Goal: Task Accomplishment & Management: Manage account settings

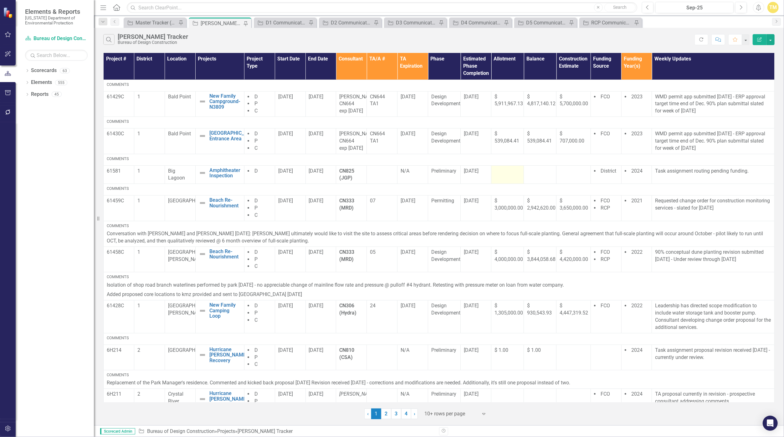
click at [502, 184] on td at bounding box center [507, 174] width 33 height 18
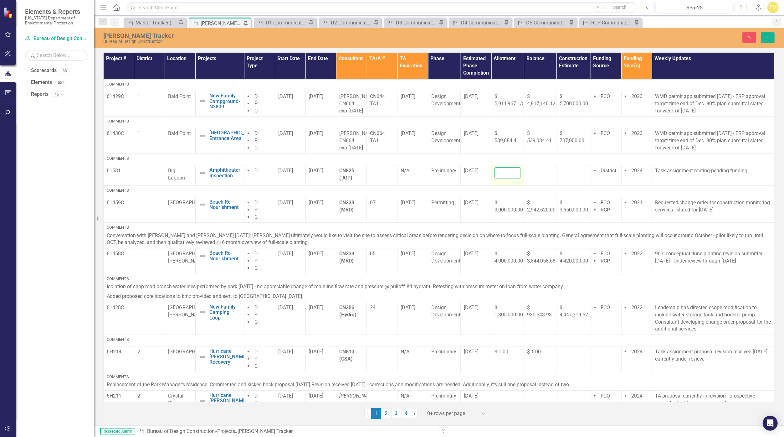
click at [502, 179] on input "number" at bounding box center [508, 173] width 26 height 12
type input "11950"
click at [535, 175] on div at bounding box center [540, 171] width 26 height 8
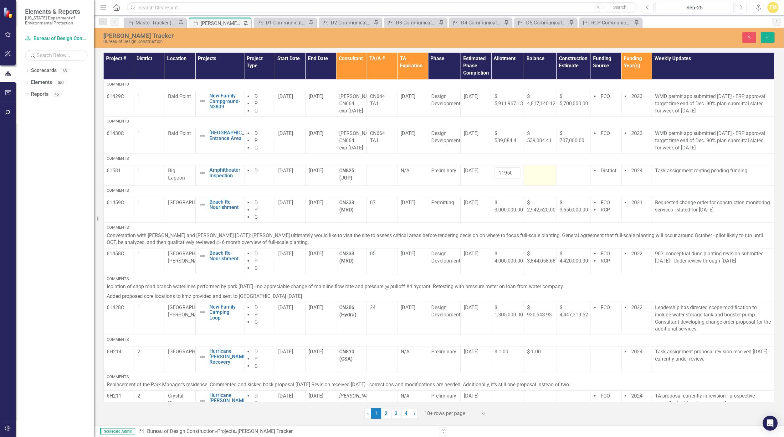
click at [535, 175] on div at bounding box center [540, 171] width 26 height 8
click at [535, 179] on input "number" at bounding box center [540, 173] width 26 height 12
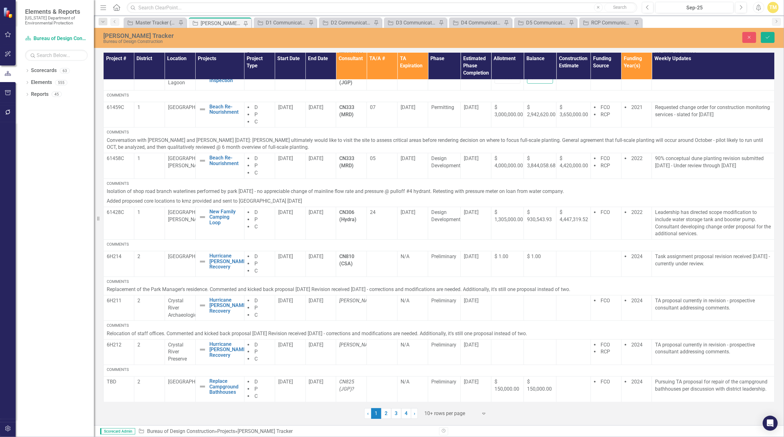
scroll to position [122, 0]
type input "0"
click at [468, 259] on span "10/3/25" at bounding box center [471, 256] width 15 height 6
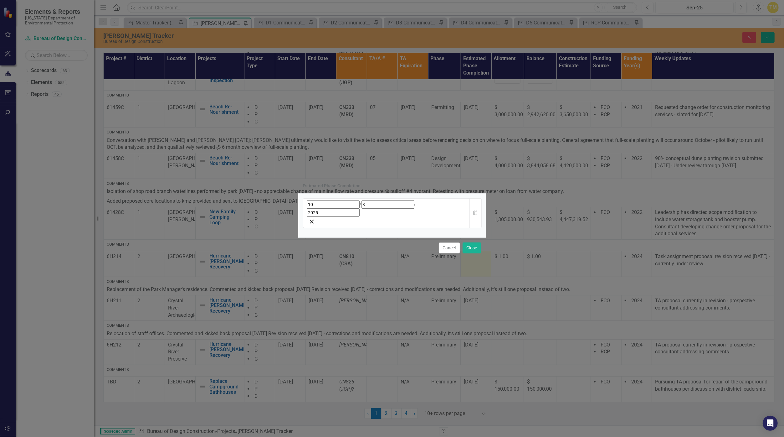
drag, startPoint x: 468, startPoint y: 259, endPoint x: 473, endPoint y: 203, distance: 55.3
click at [473, 203] on div "10 / 3 / 2025 Calendar" at bounding box center [392, 215] width 188 height 44
click at [474, 212] on icon "button" at bounding box center [476, 212] width 4 height 4
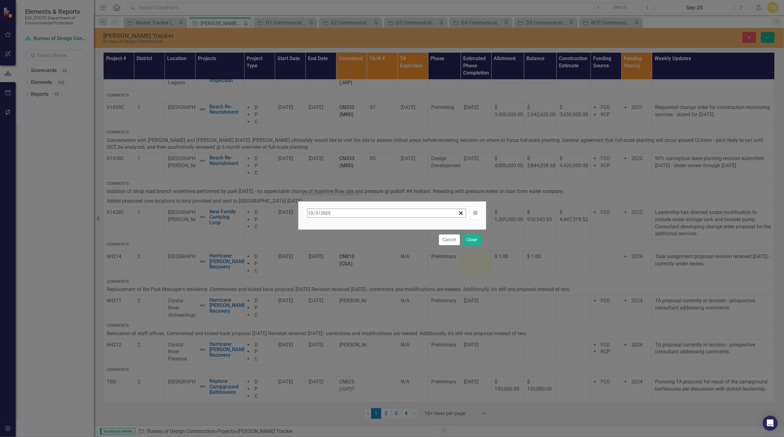
click at [392, 260] on abbr "10" at bounding box center [389, 262] width 5 height 5
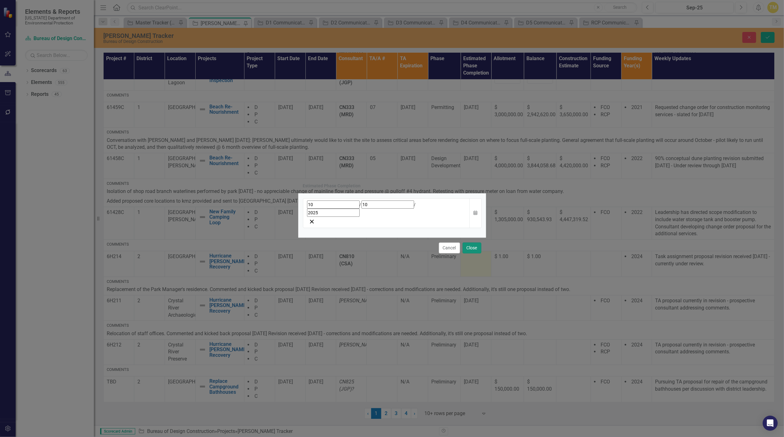
click at [465, 242] on button "Close" at bounding box center [472, 247] width 19 height 11
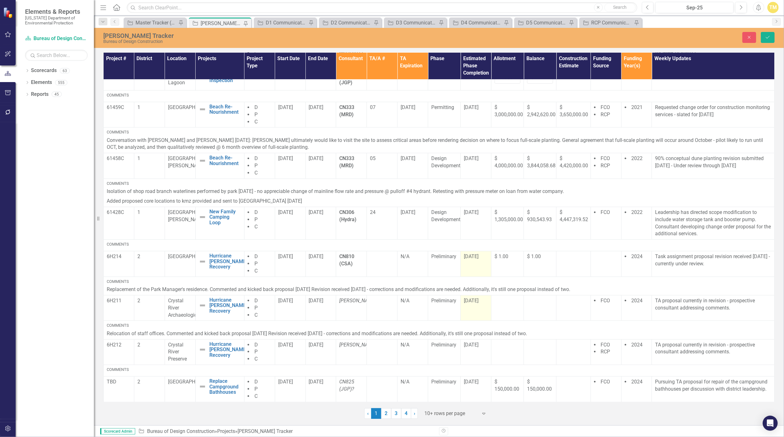
click at [465, 304] on div "9/12/25" at bounding box center [476, 300] width 24 height 7
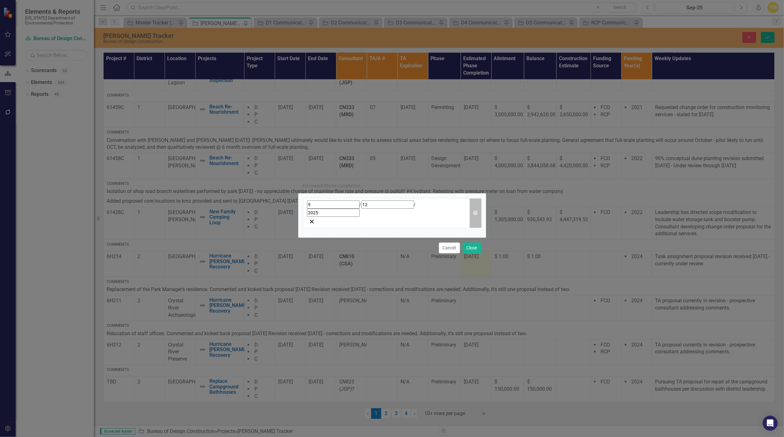
drag, startPoint x: 465, startPoint y: 304, endPoint x: 477, endPoint y: 214, distance: 90.7
click at [477, 214] on button "Calendar" at bounding box center [476, 213] width 12 height 30
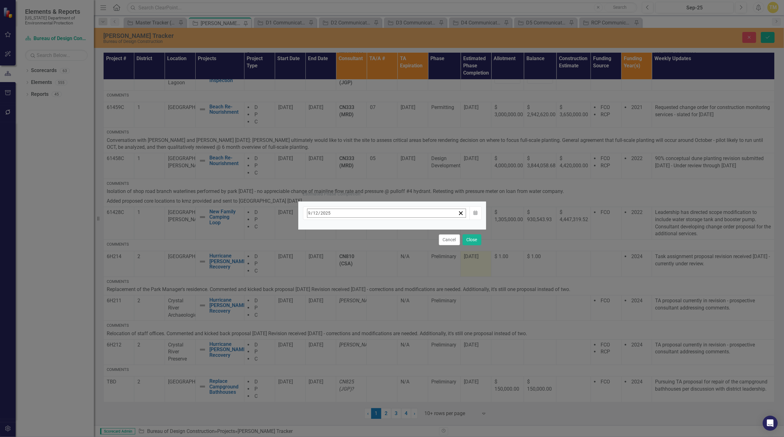
click at [413, 228] on button "»" at bounding box center [406, 227] width 14 height 14
click at [317, 227] on button "«" at bounding box center [311, 227] width 14 height 14
click at [399, 229] on button "›" at bounding box center [392, 227] width 14 height 14
click at [392, 294] on abbr "31" at bounding box center [389, 296] width 5 height 5
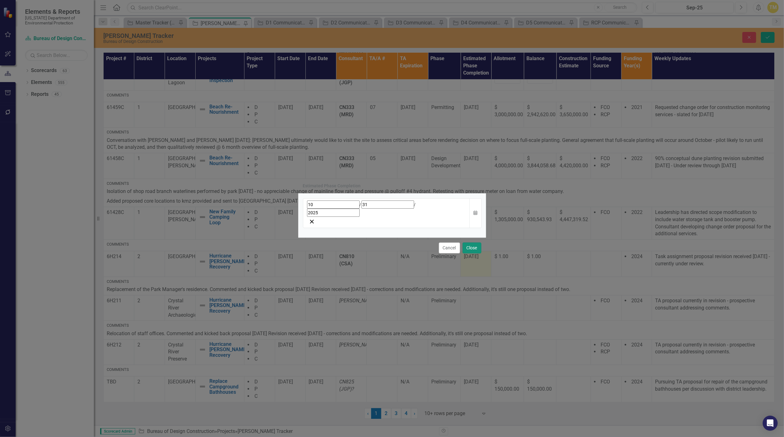
click at [476, 242] on button "Close" at bounding box center [472, 247] width 19 height 11
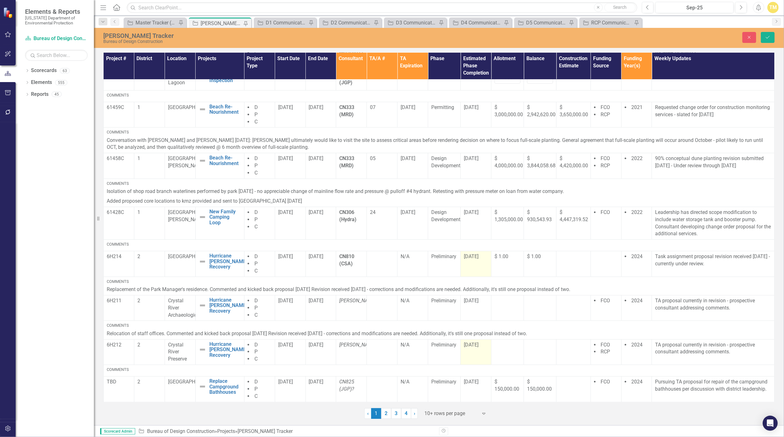
click at [465, 346] on span "9/12/25" at bounding box center [471, 345] width 15 height 6
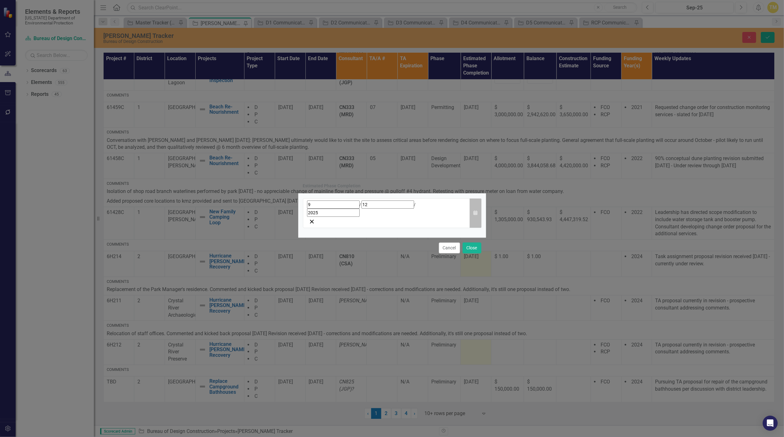
click at [477, 214] on icon "Calendar" at bounding box center [476, 213] width 4 height 4
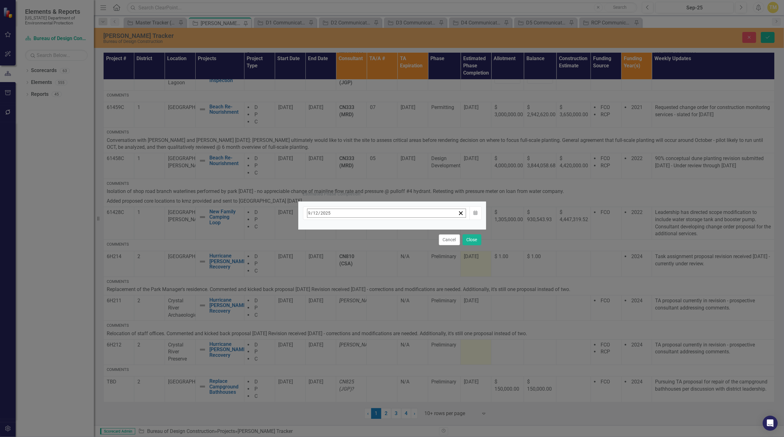
click at [399, 225] on button "›" at bounding box center [392, 227] width 14 height 14
click at [392, 295] on abbr "31" at bounding box center [389, 296] width 5 height 5
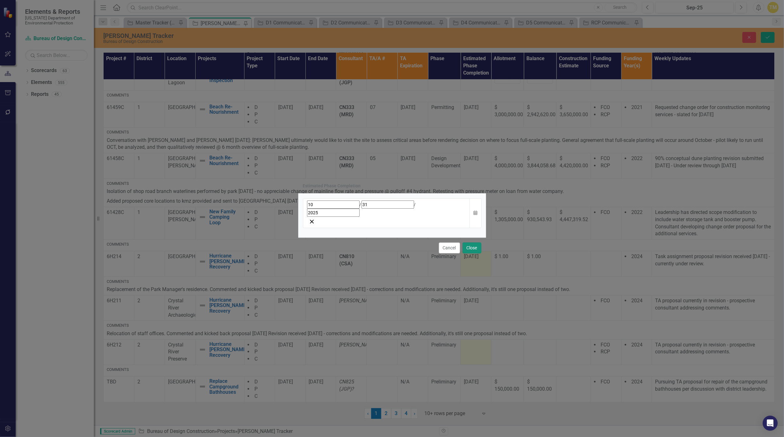
click at [471, 242] on button "Close" at bounding box center [472, 247] width 19 height 11
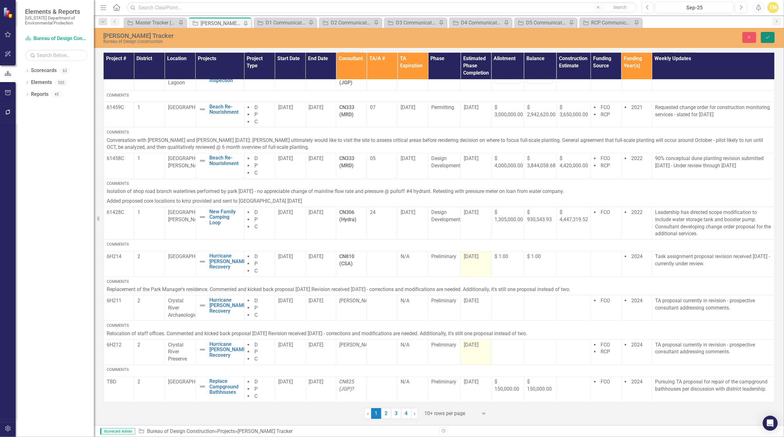
click at [770, 36] on icon "Save" at bounding box center [768, 37] width 6 height 4
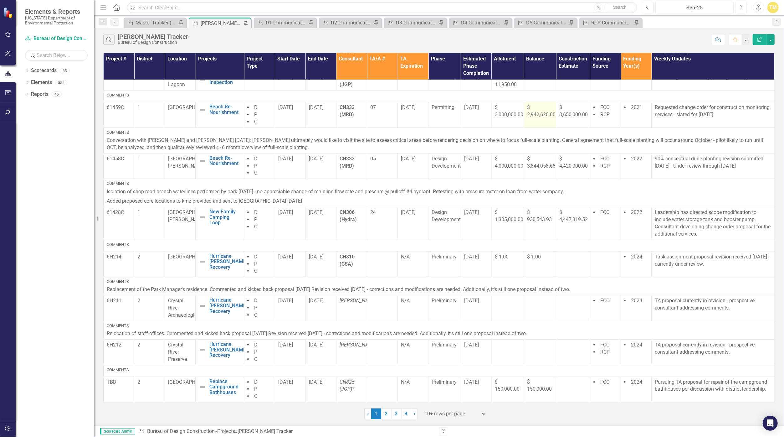
scroll to position [120, 0]
click at [389, 412] on link "2" at bounding box center [386, 413] width 10 height 11
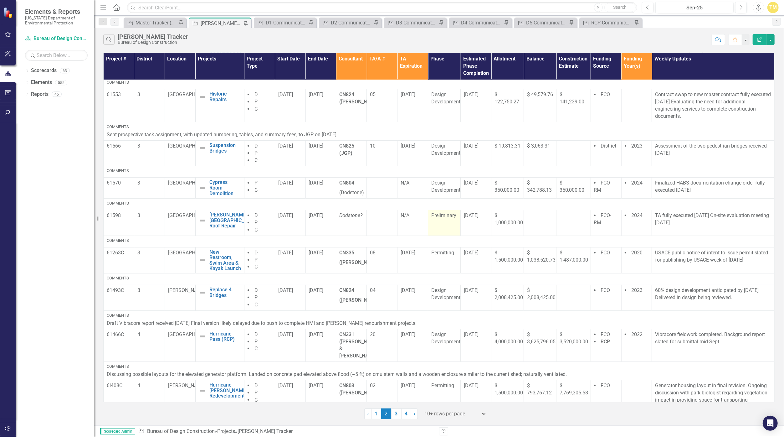
scroll to position [98, 0]
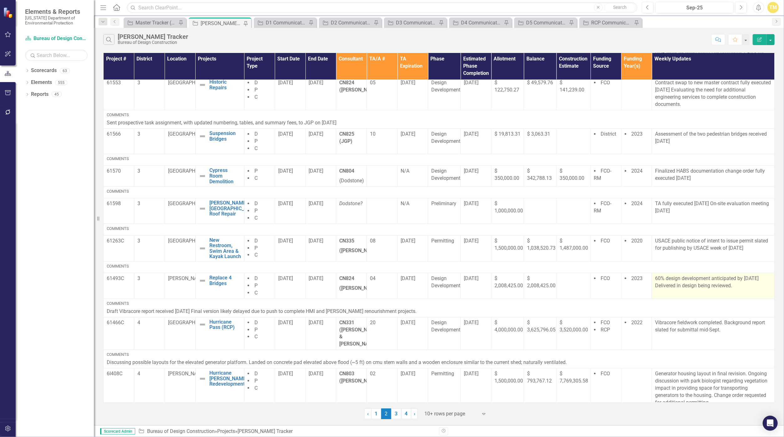
click at [668, 287] on p "60% design development anticipated by [DATE] Delivered in design being reviewed." at bounding box center [713, 282] width 116 height 14
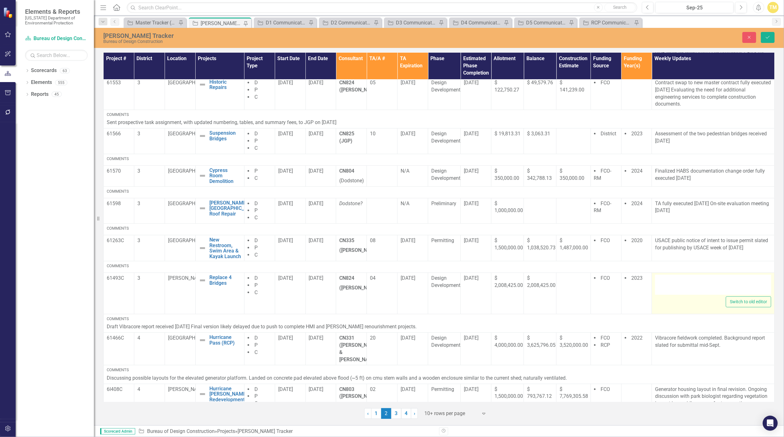
type textarea "<p>60% design development anticipated by [DATE] Delivered in design being revie…"
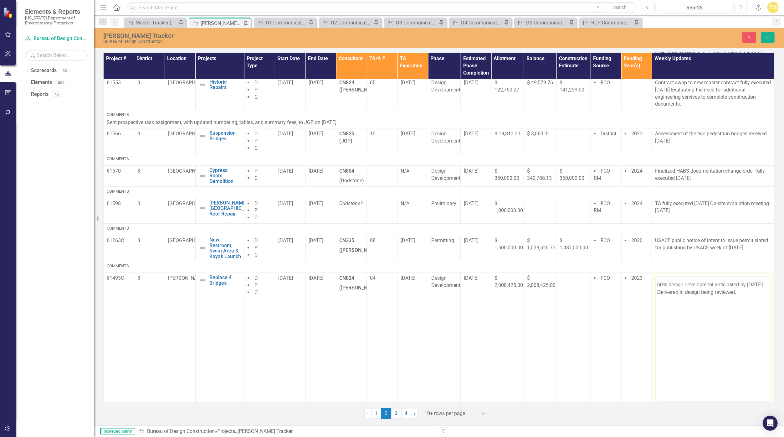
scroll to position [0, 0]
click at [742, 304] on p "60% design development anticipated by [DATE] Delivered in design being reviewed." at bounding box center [713, 300] width 112 height 15
drag, startPoint x: 742, startPoint y: 307, endPoint x: 1305, endPoint y: 597, distance: 633.6
click at [656, 306] on html "60% design development anticipated by [DATE] Delivered in design being reviewed." at bounding box center [713, 338] width 115 height 94
click at [740, 304] on p "60% design development anticipated by [DATE] Delivered in design being reviewed." at bounding box center [713, 300] width 112 height 15
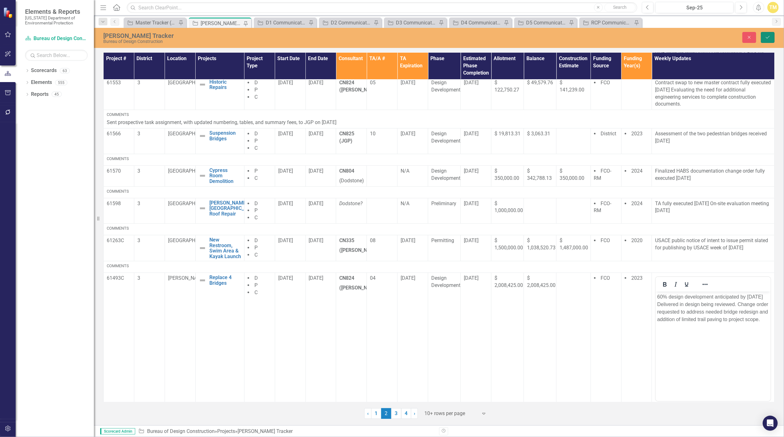
click at [768, 35] on icon "Save" at bounding box center [768, 37] width 6 height 4
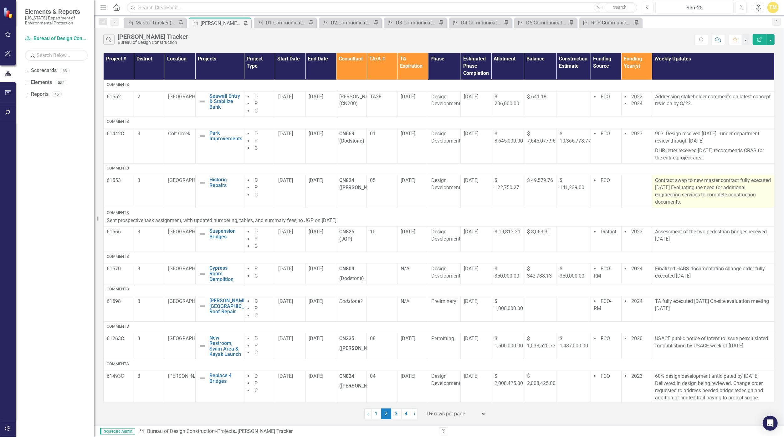
scroll to position [52, 0]
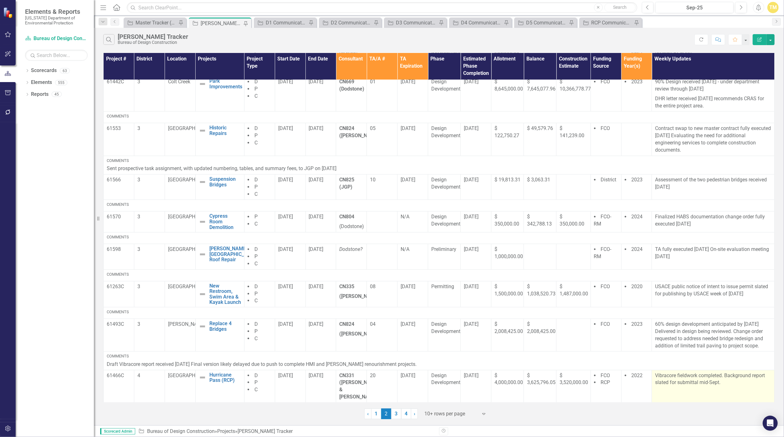
click at [702, 382] on p "Vibracore fieldwork completed. Background report slated for submittal mid-Sept." at bounding box center [713, 379] width 116 height 14
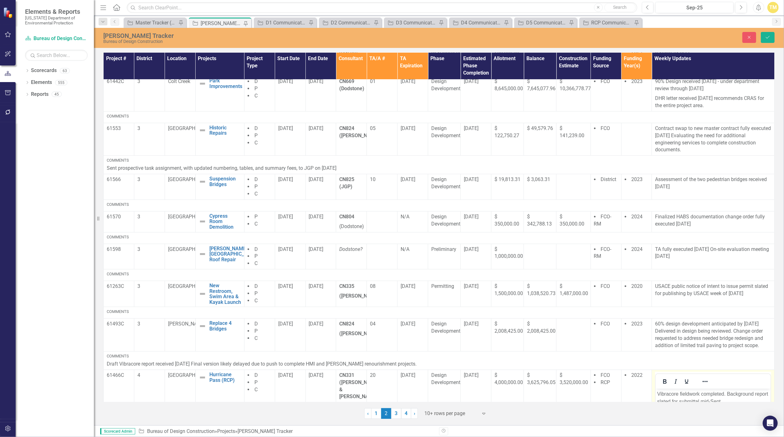
scroll to position [0, 0]
drag, startPoint x: 1358, startPoint y: 770, endPoint x: 706, endPoint y: 401, distance: 749.4
click at [706, 401] on p "Vibracore fieldwork completed. Background report slated for submittal mid-Sept." at bounding box center [713, 397] width 112 height 15
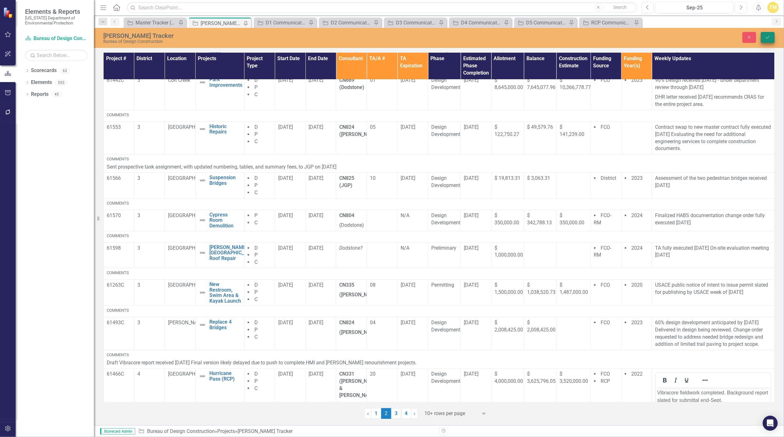
click at [766, 36] on icon "Save" at bounding box center [768, 37] width 6 height 4
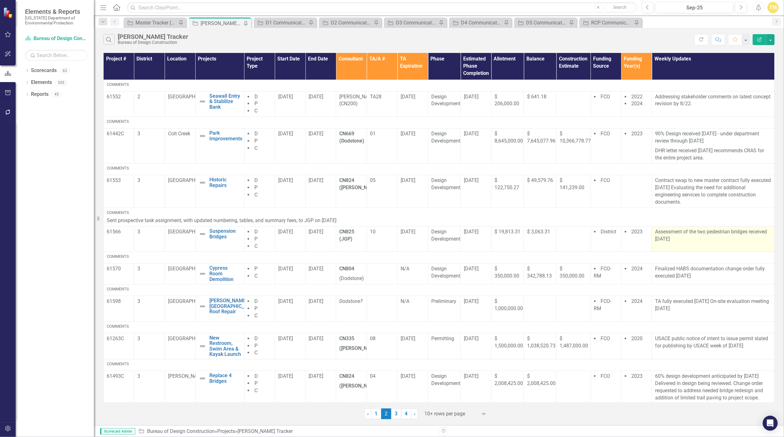
click at [664, 237] on p "Assessment of the two pedestrian bridges received [DATE]" at bounding box center [713, 235] width 116 height 14
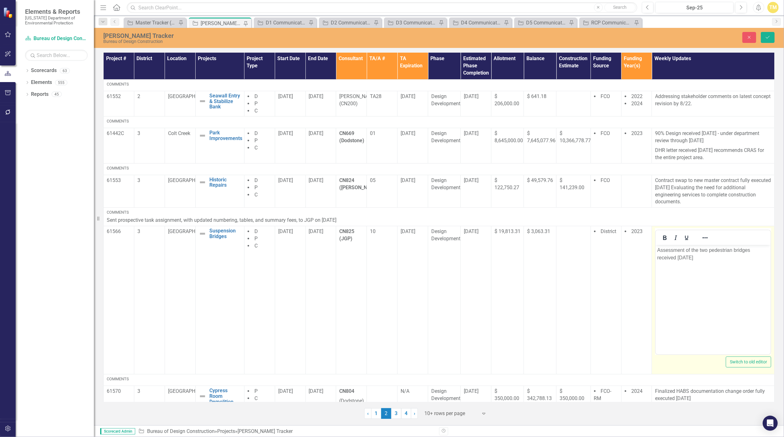
scroll to position [0, 0]
drag, startPoint x: 1320, startPoint y: 482, endPoint x: 696, endPoint y: 256, distance: 663.8
click at [696, 256] on p "Assessment of the two pedestrian bridges received [DATE]" at bounding box center [713, 253] width 112 height 15
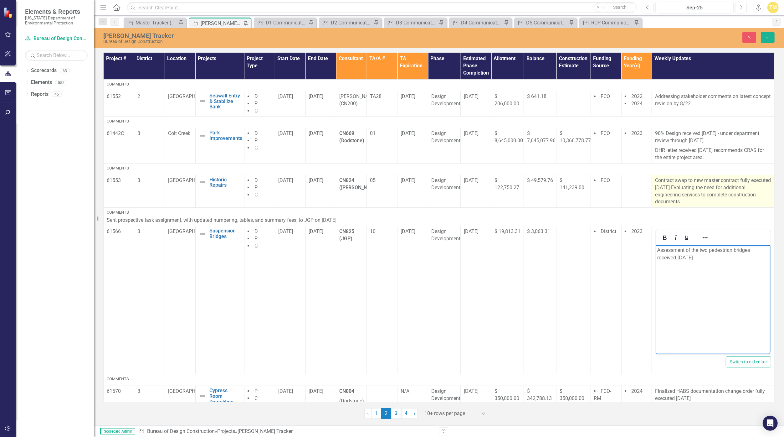
click at [681, 201] on p "Contract swap to new master contract fully executed [DATE] Evaluating the need …" at bounding box center [713, 191] width 116 height 28
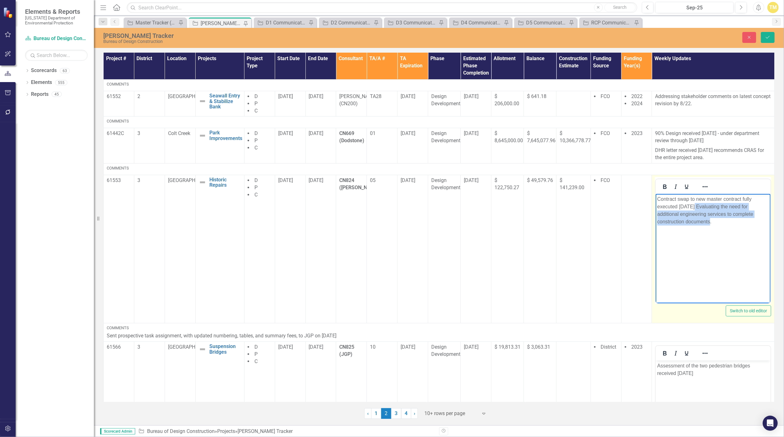
drag, startPoint x: 685, startPoint y: 223, endPoint x: 693, endPoint y: 208, distance: 17.9
click at [693, 208] on p "Contract swap to new master contract fully executed [DATE] Evaluating the need …" at bounding box center [713, 210] width 112 height 30
copy p "Evaluating the need for additional engineering services to complete constructio…"
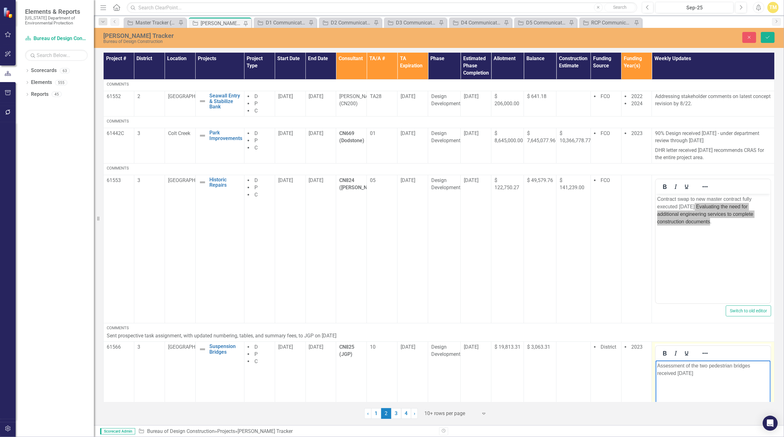
click at [728, 384] on body "Assessment of the two pedestrian bridges received [DATE]" at bounding box center [713, 407] width 115 height 94
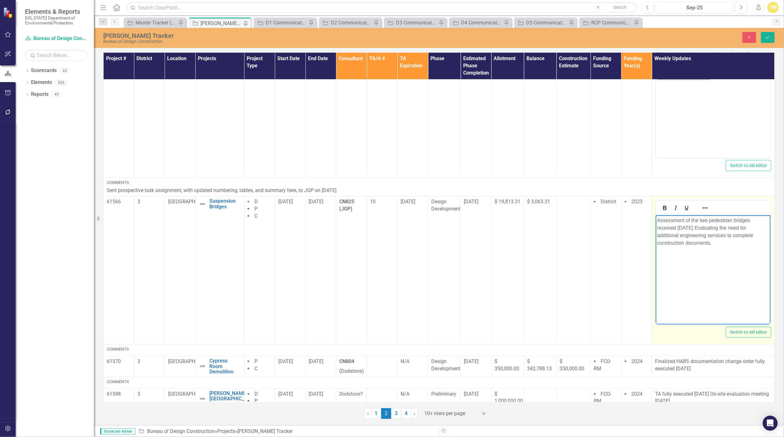
scroll to position [208, 0]
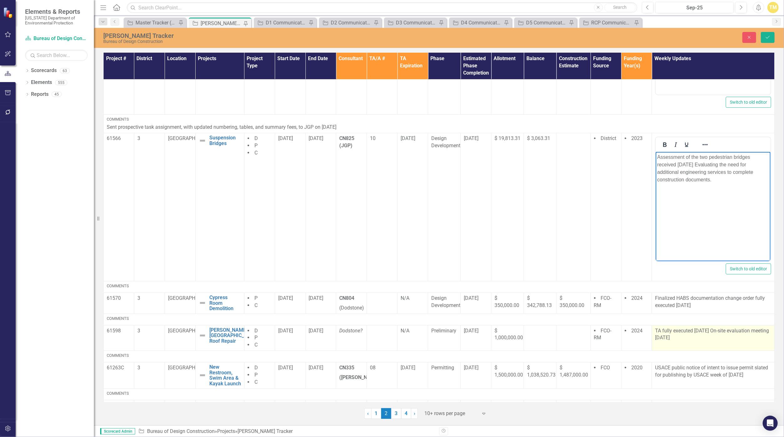
click at [707, 339] on p "TA fully executed [DATE] On-site evaluation meeting [DATE]" at bounding box center [713, 334] width 116 height 14
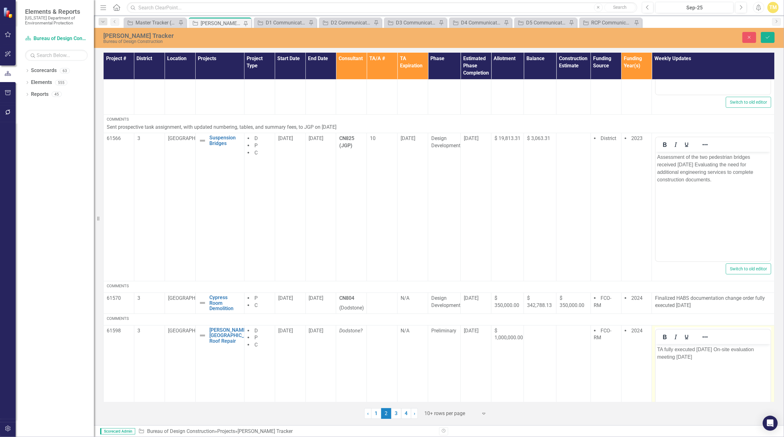
scroll to position [0, 0]
click at [704, 358] on p "TA fully executed [DATE] On-site evaluation meeting [DATE]" at bounding box center [713, 352] width 112 height 15
click at [766, 36] on icon "Save" at bounding box center [768, 37] width 6 height 4
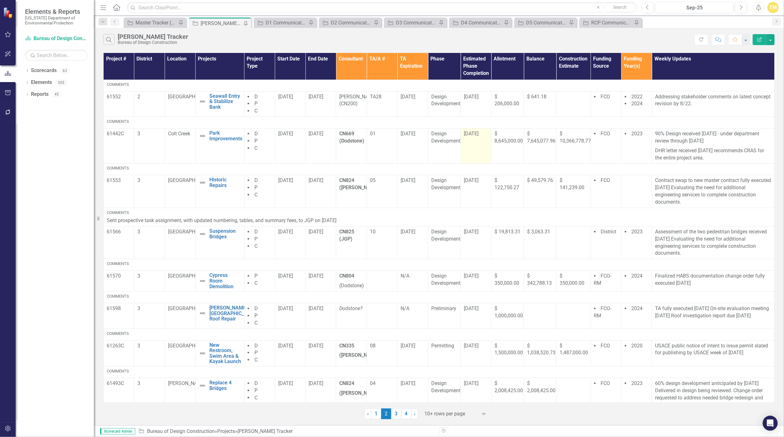
click at [474, 133] on span "[DATE]" at bounding box center [471, 134] width 15 height 6
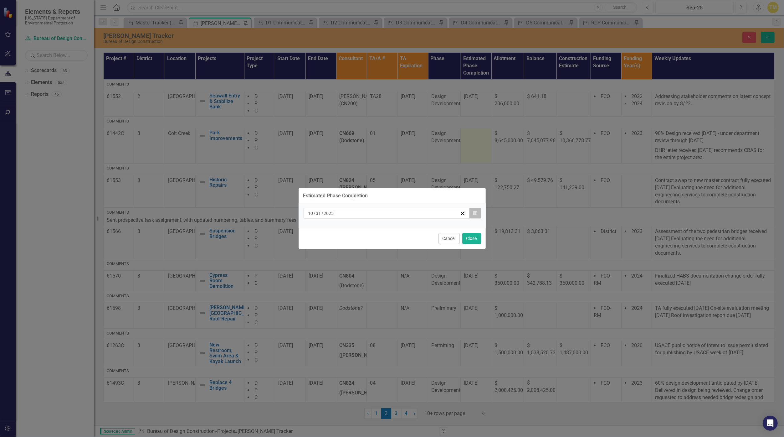
click at [477, 213] on icon "button" at bounding box center [475, 213] width 4 height 4
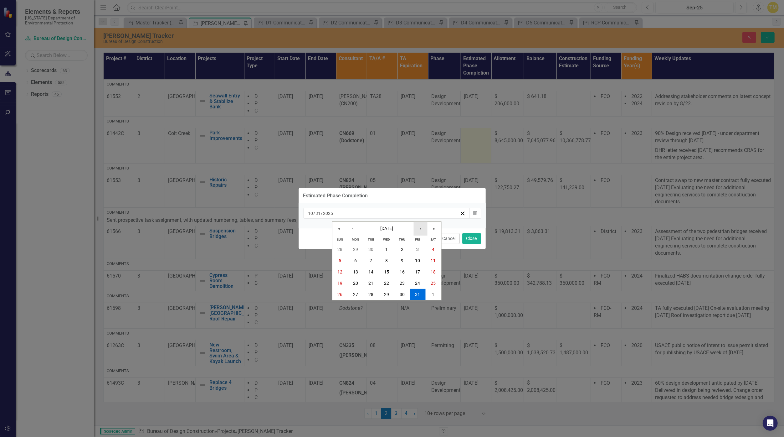
click at [424, 230] on button "›" at bounding box center [420, 229] width 14 height 14
click at [417, 292] on abbr "30" at bounding box center [417, 294] width 5 height 5
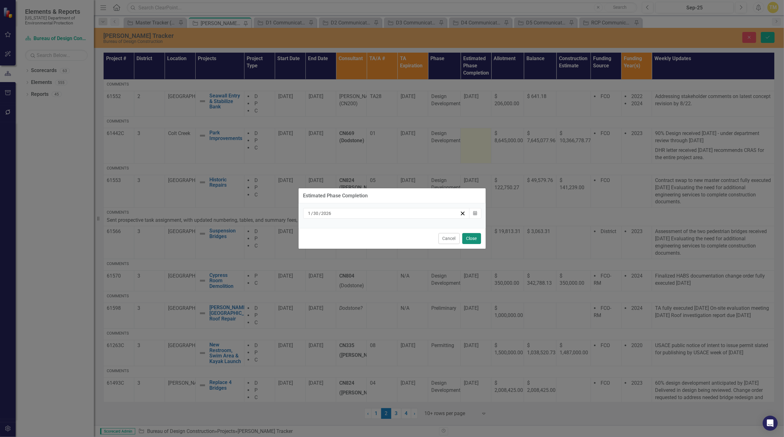
click at [475, 237] on button "Close" at bounding box center [471, 238] width 19 height 11
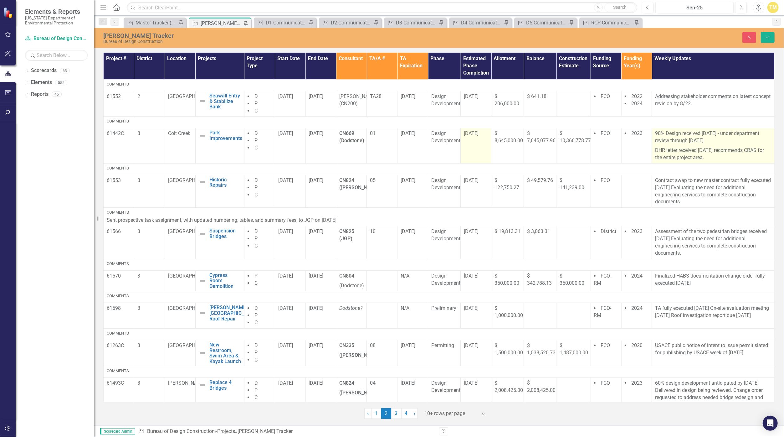
click at [691, 141] on p "90% Design received [DATE] - under department review through [DATE]" at bounding box center [713, 138] width 116 height 16
click at [705, 143] on p "90% Design received [DATE] - under department review through [DATE]" at bounding box center [713, 138] width 116 height 16
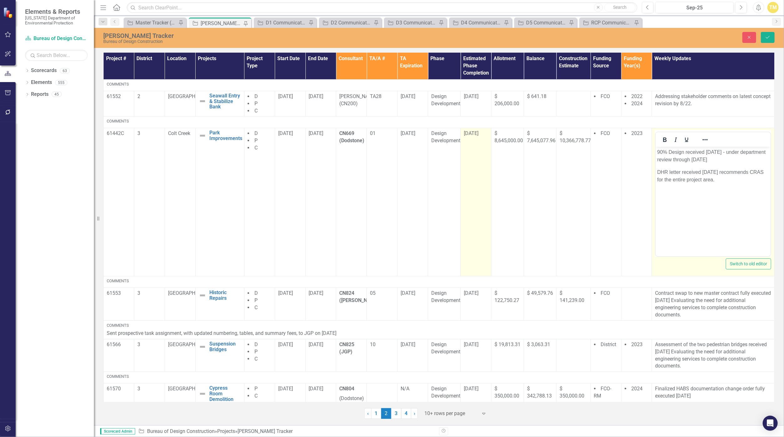
click at [696, 162] on p "90% Design received [DATE] - under department review through [DATE]" at bounding box center [713, 155] width 112 height 15
click at [721, 179] on p "DHR letter received [DATE] recommends CRAS for the entire project area." at bounding box center [713, 175] width 112 height 15
click at [697, 188] on p "DHR letter received [DATE] recommends CRAS for the entire project area. Change …" at bounding box center [713, 179] width 112 height 23
click at [763, 37] on button "Save" at bounding box center [768, 37] width 14 height 11
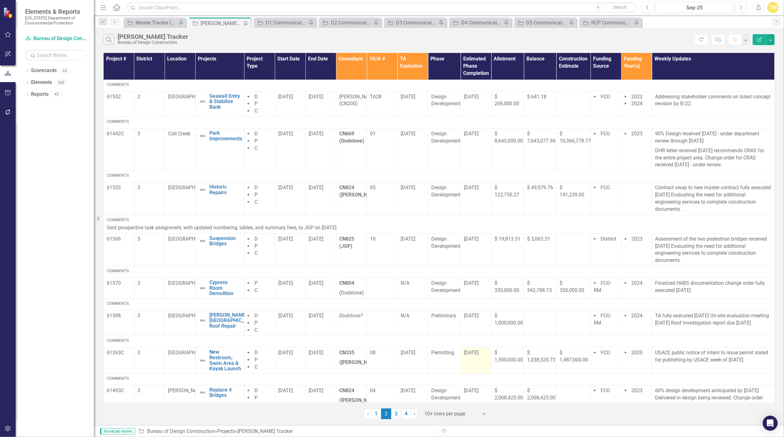
click at [469, 352] on span "[DATE]" at bounding box center [471, 352] width 15 height 6
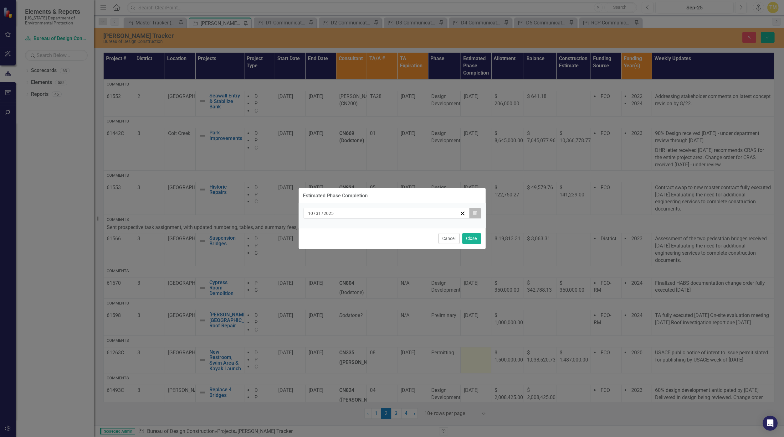
click at [479, 217] on button "Calendar" at bounding box center [475, 213] width 12 height 11
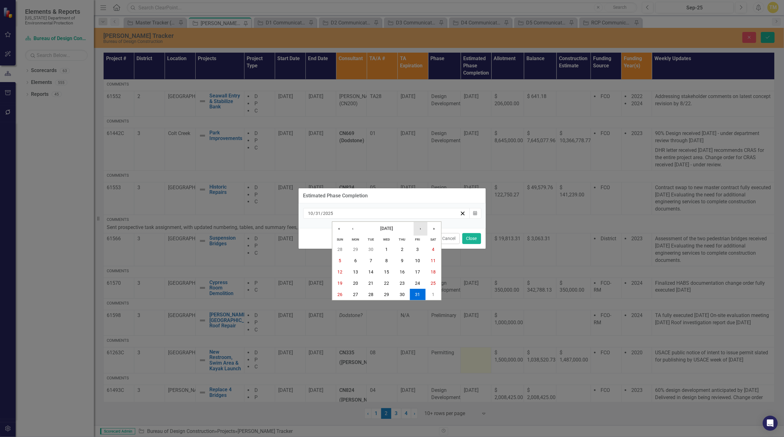
click at [423, 228] on button "›" at bounding box center [420, 229] width 14 height 14
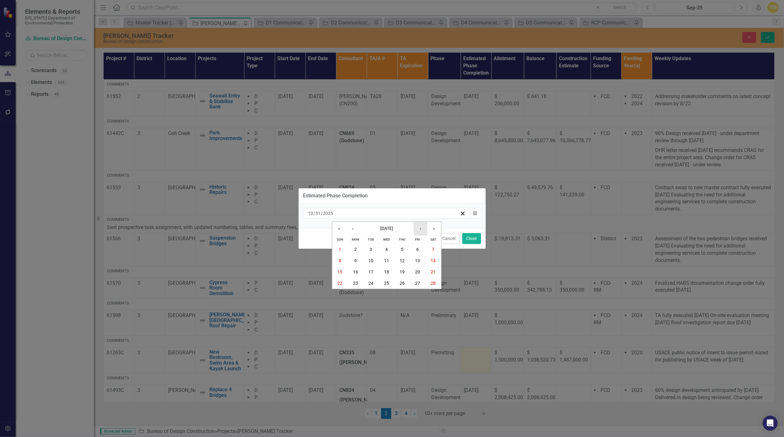
click at [423, 228] on button "›" at bounding box center [420, 229] width 14 height 14
click at [367, 294] on button "30" at bounding box center [371, 294] width 16 height 11
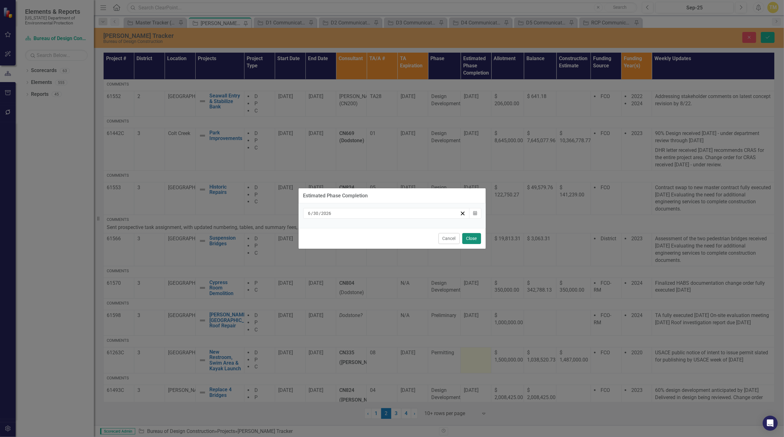
click at [470, 239] on button "Close" at bounding box center [471, 238] width 19 height 11
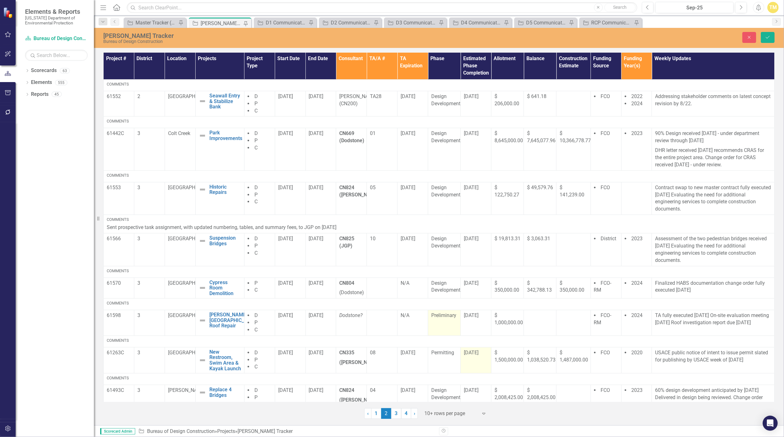
click at [444, 315] on span "Preliminary" at bounding box center [443, 315] width 25 height 6
drag, startPoint x: 444, startPoint y: 315, endPoint x: 447, endPoint y: 317, distance: 3.4
click at [448, 317] on icon "Expand" at bounding box center [451, 317] width 6 height 5
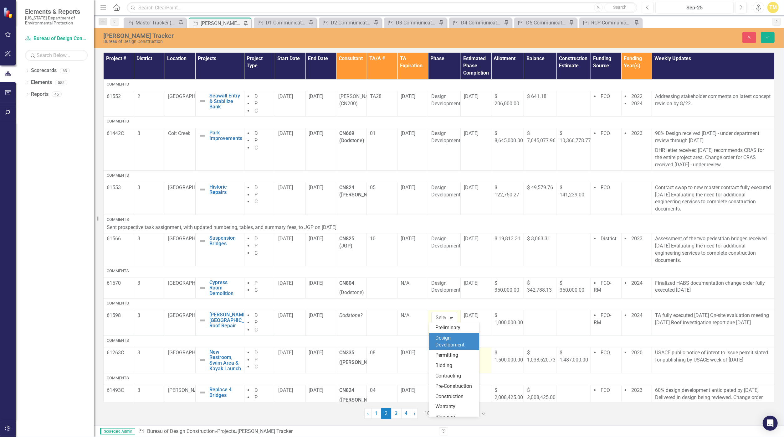
click at [448, 338] on div "Design Development" at bounding box center [455, 341] width 40 height 14
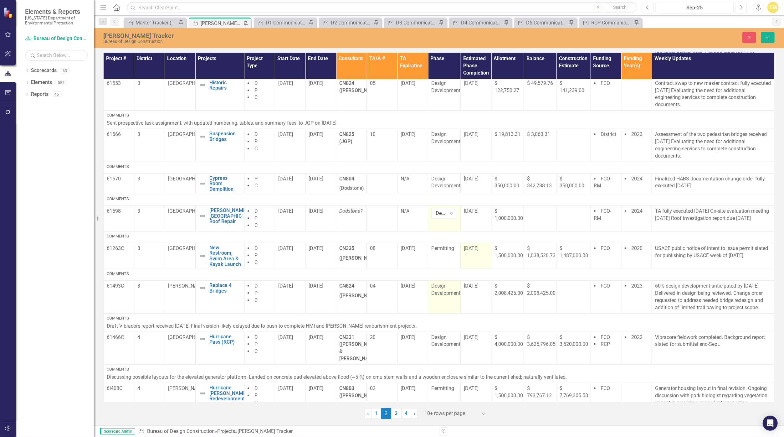
scroll to position [0, 0]
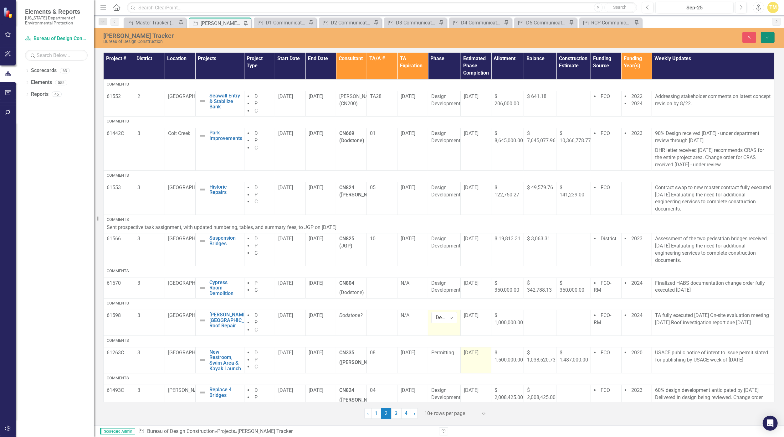
click at [767, 40] on button "Save" at bounding box center [768, 37] width 14 height 11
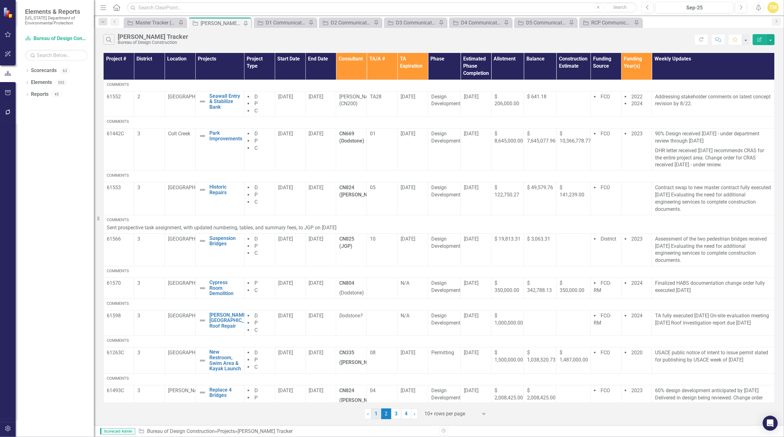
click at [378, 416] on link "1" at bounding box center [376, 413] width 10 height 11
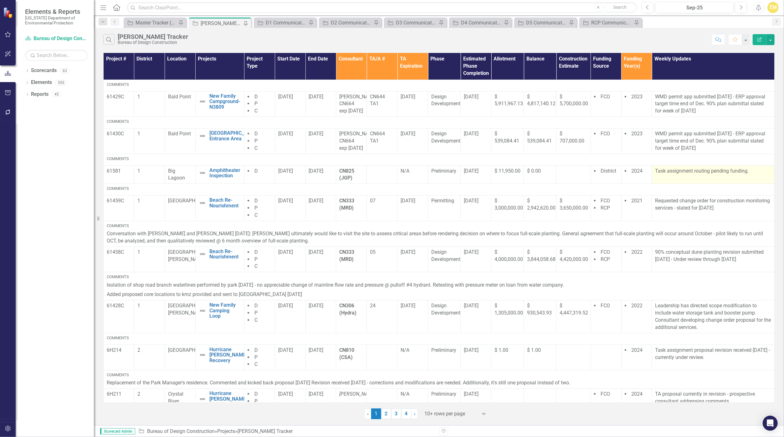
click at [726, 184] on td "Task assignment routing pending funding." at bounding box center [713, 174] width 123 height 18
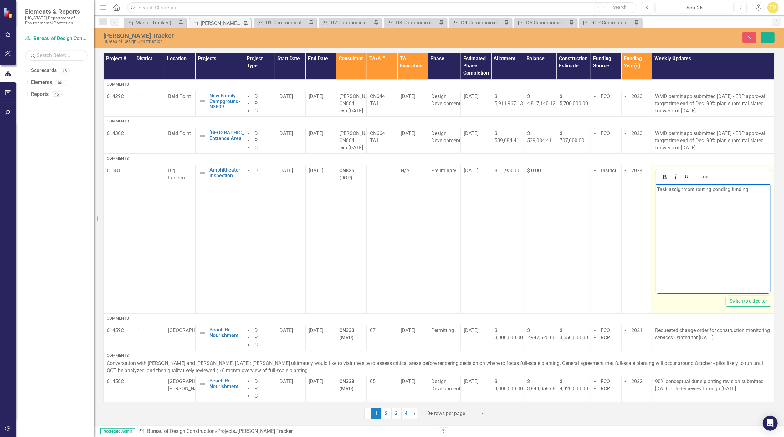
click at [735, 189] on p "Task assignment routing pending funding." at bounding box center [713, 189] width 112 height 8
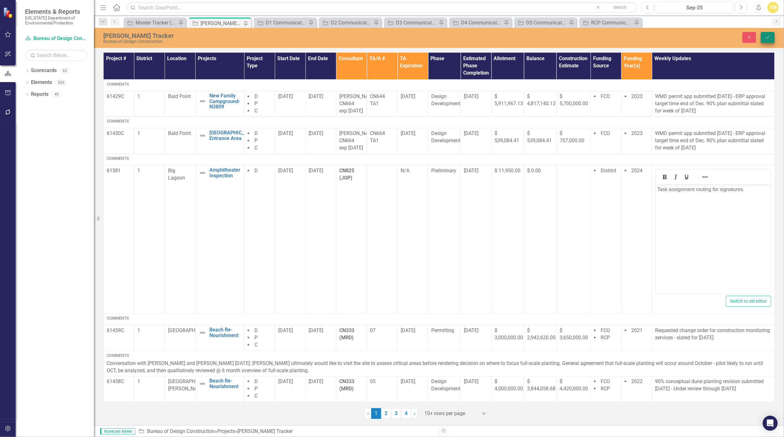
click at [769, 41] on button "Save" at bounding box center [768, 37] width 14 height 11
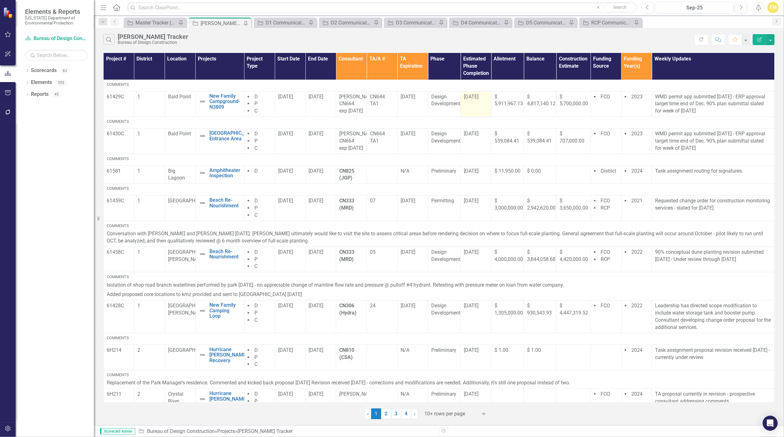
click at [475, 99] on span "[DATE]" at bounding box center [471, 97] width 15 height 6
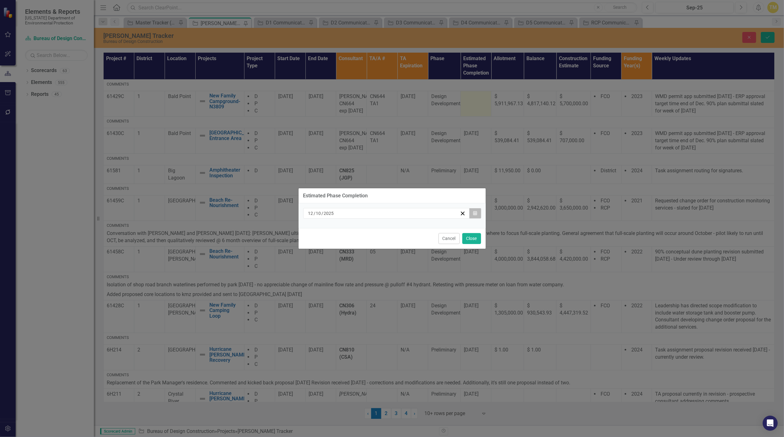
click at [476, 215] on icon "Calendar" at bounding box center [475, 213] width 4 height 4
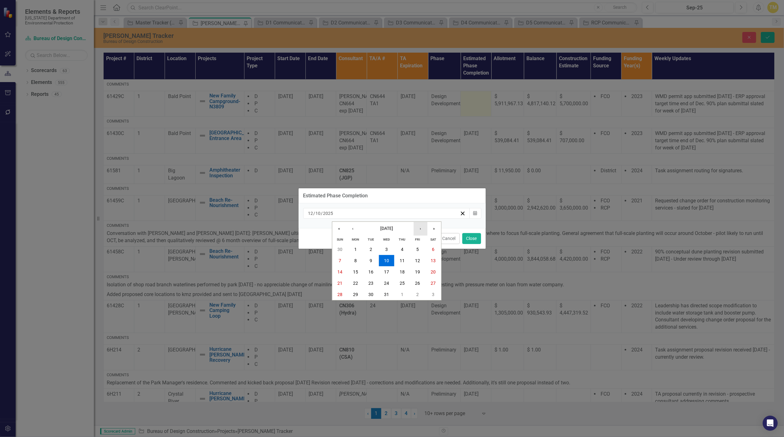
click at [419, 228] on button "›" at bounding box center [420, 229] width 14 height 14
click at [419, 271] on abbr "20" at bounding box center [417, 271] width 5 height 5
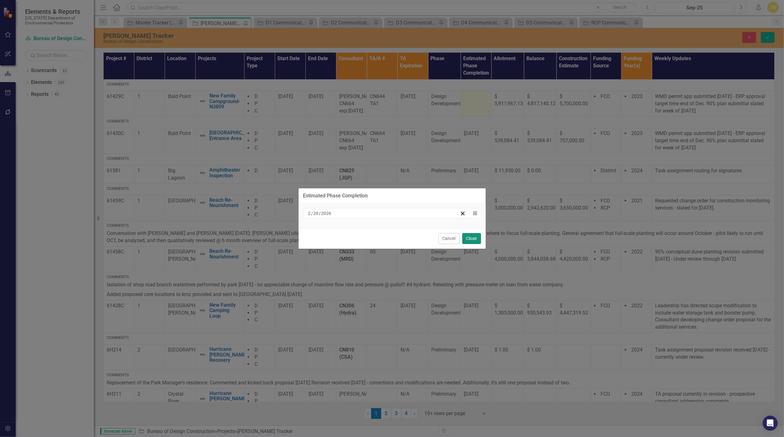
click at [470, 239] on button "Close" at bounding box center [471, 238] width 19 height 11
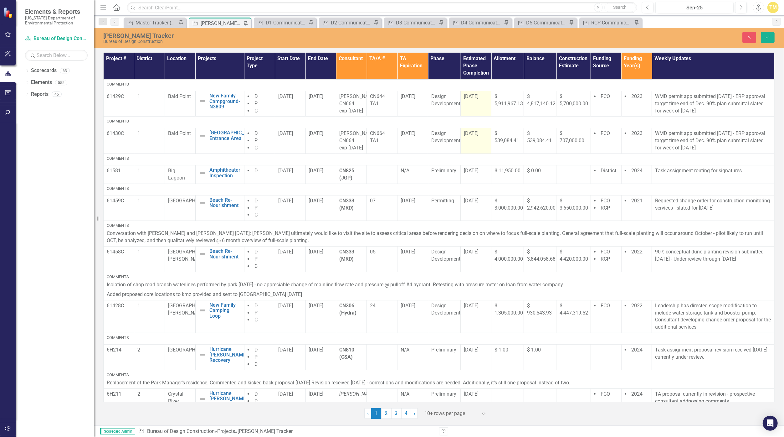
click at [472, 143] on td "[DATE]" at bounding box center [476, 141] width 31 height 26
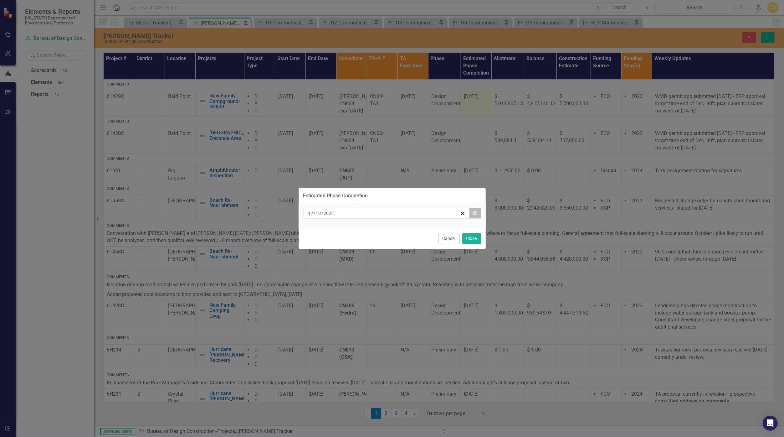
click at [475, 215] on icon "Calendar" at bounding box center [475, 213] width 4 height 4
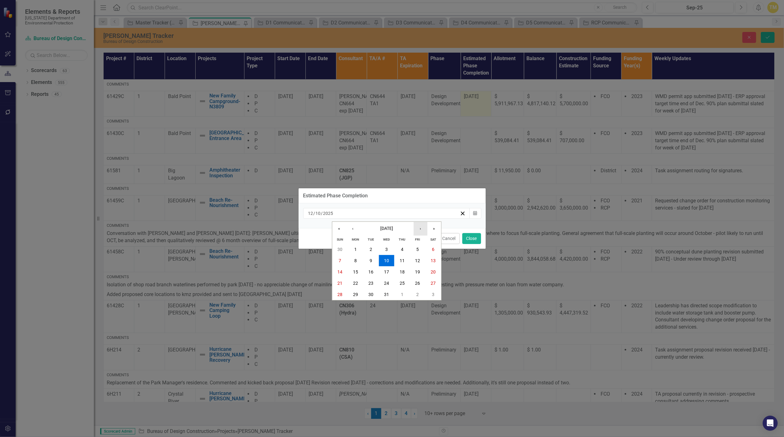
click at [423, 229] on button "›" at bounding box center [420, 229] width 14 height 14
click at [421, 228] on button "›" at bounding box center [420, 229] width 14 height 14
click at [417, 271] on abbr "20" at bounding box center [417, 271] width 5 height 5
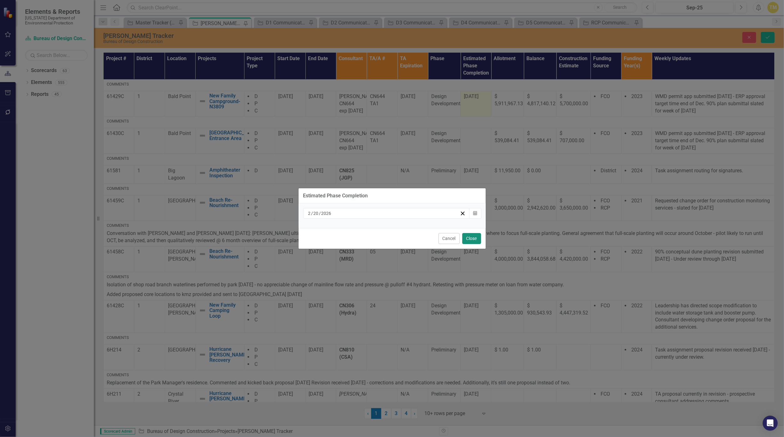
click at [475, 236] on button "Close" at bounding box center [471, 238] width 19 height 11
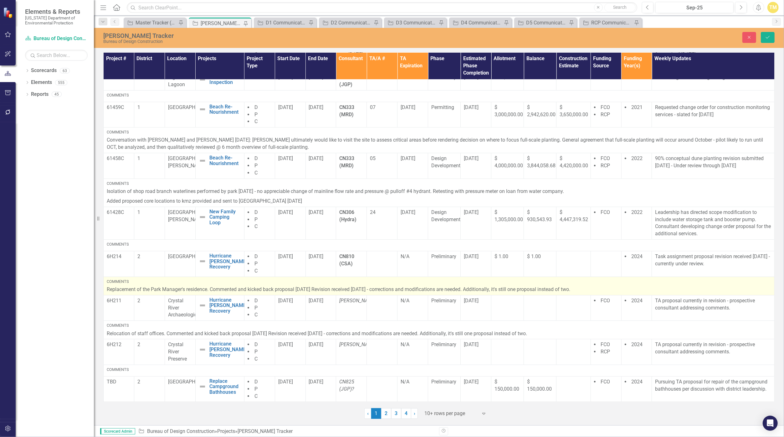
scroll to position [120, 0]
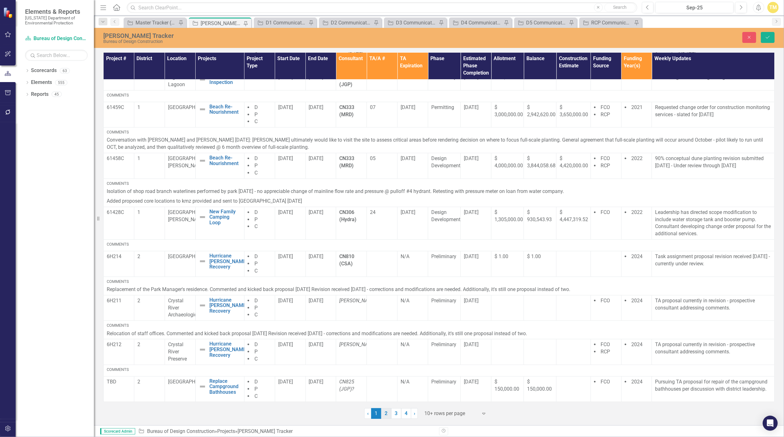
click at [388, 412] on link "2" at bounding box center [386, 413] width 10 height 11
click at [768, 39] on button "Save" at bounding box center [768, 37] width 14 height 11
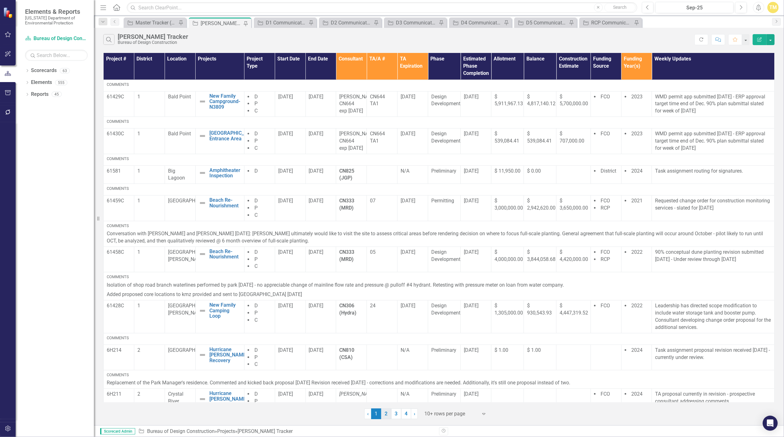
click at [387, 415] on link "2" at bounding box center [386, 413] width 10 height 11
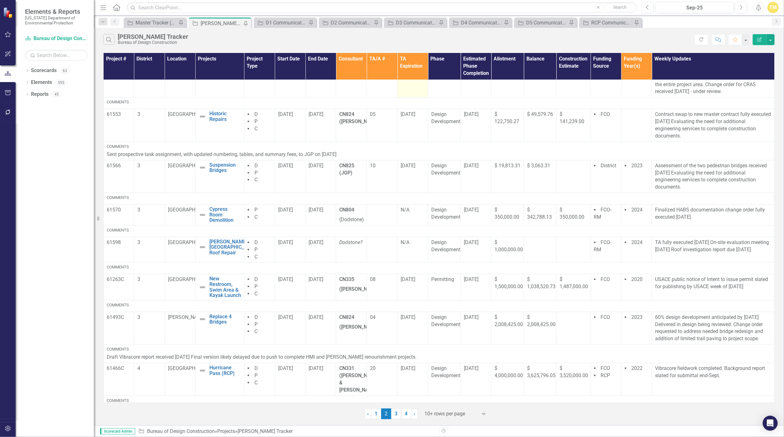
scroll to position [116, 0]
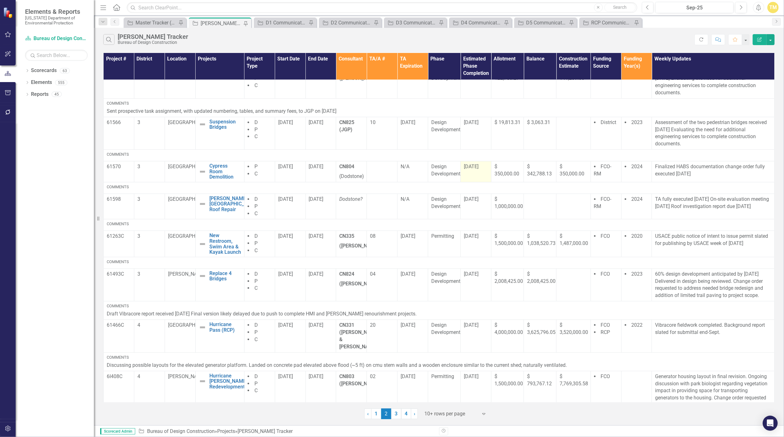
click at [477, 168] on span "[DATE]" at bounding box center [471, 166] width 15 height 6
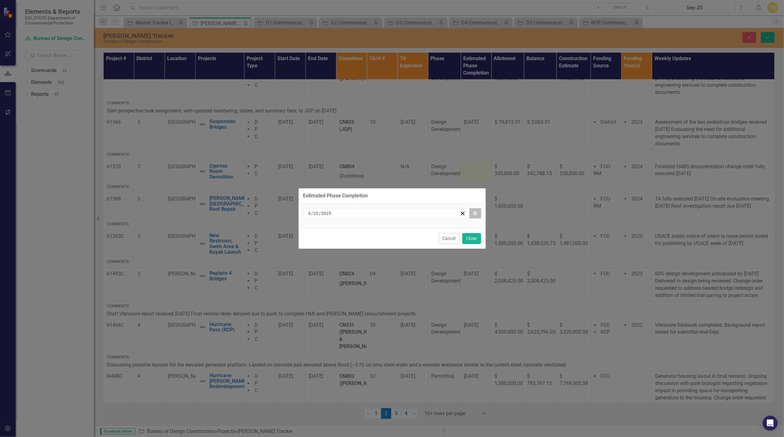
drag, startPoint x: 477, startPoint y: 168, endPoint x: 478, endPoint y: 215, distance: 47.3
click at [478, 215] on button "Calendar" at bounding box center [475, 213] width 12 height 11
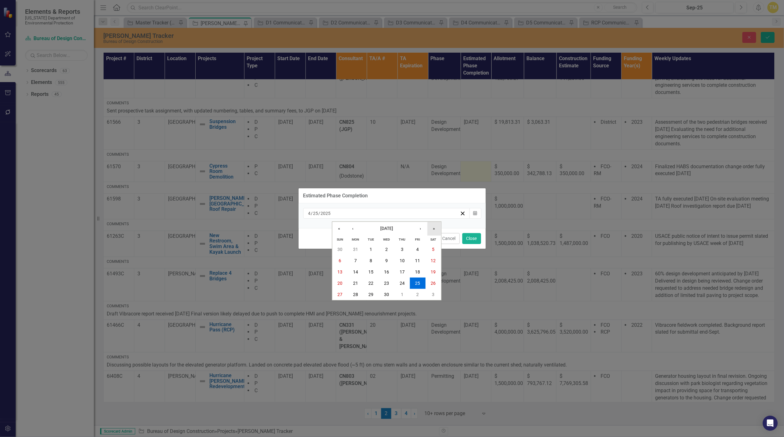
click at [434, 230] on button "»" at bounding box center [434, 229] width 14 height 14
click at [421, 230] on button "›" at bounding box center [420, 229] width 14 height 14
click at [422, 229] on button "›" at bounding box center [420, 229] width 14 height 14
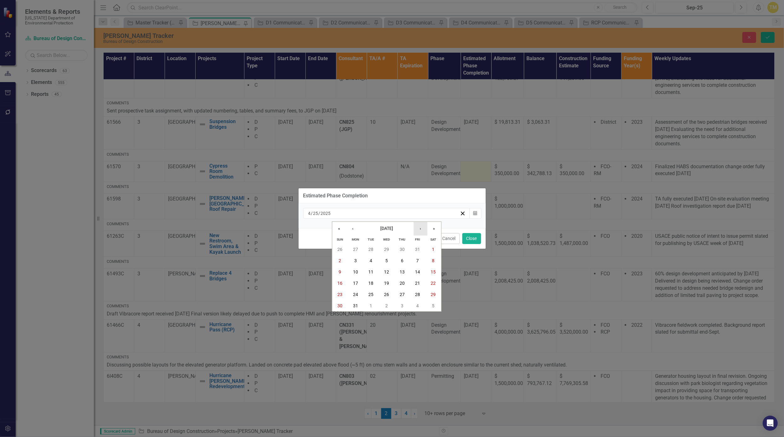
click at [422, 229] on button "›" at bounding box center [420, 229] width 14 height 14
click at [415, 295] on button "30" at bounding box center [418, 294] width 16 height 11
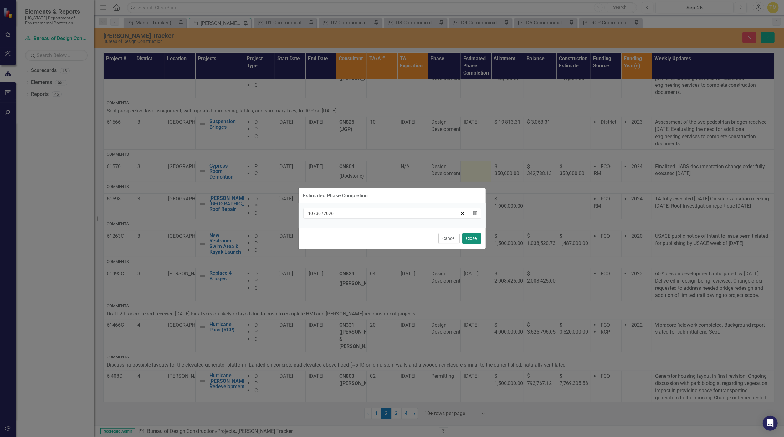
click at [468, 239] on button "Close" at bounding box center [471, 238] width 19 height 11
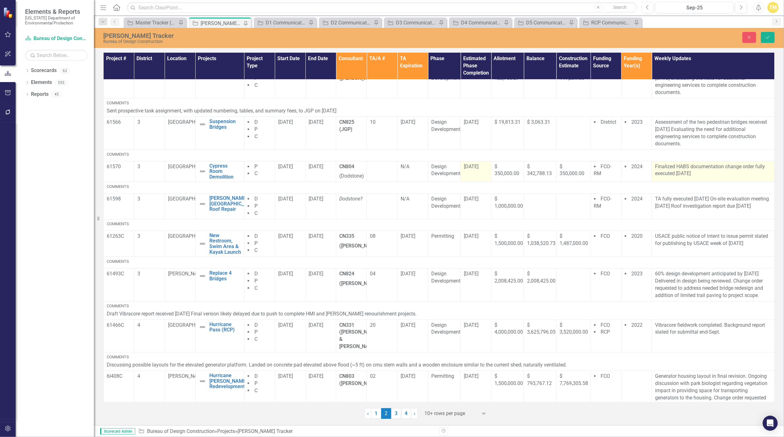
click at [706, 170] on p "Finalized HABS documentation change order fully executed [DATE]" at bounding box center [713, 170] width 116 height 14
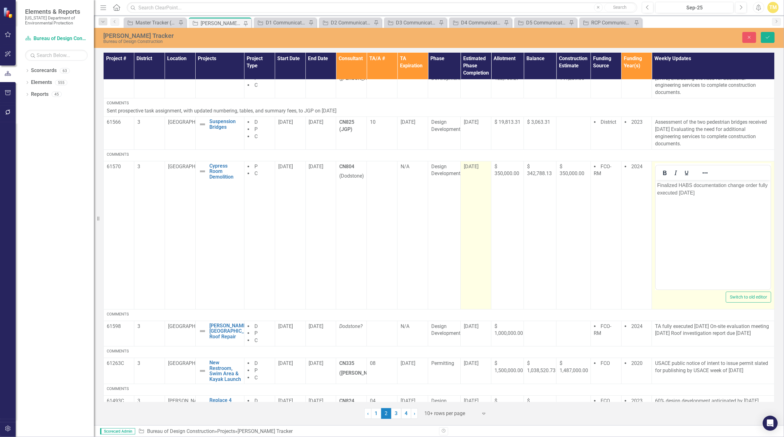
scroll to position [0, 0]
click at [703, 194] on p "Finalized HABS documentation change order fully executed [DATE]" at bounding box center [713, 188] width 112 height 15
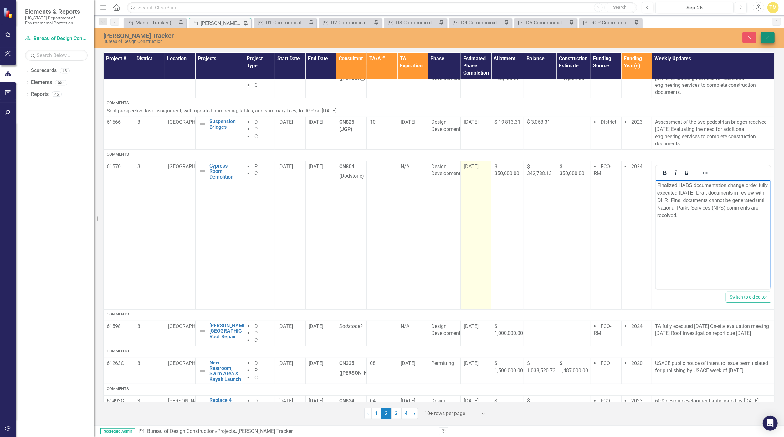
click at [765, 38] on button "Save" at bounding box center [768, 37] width 14 height 11
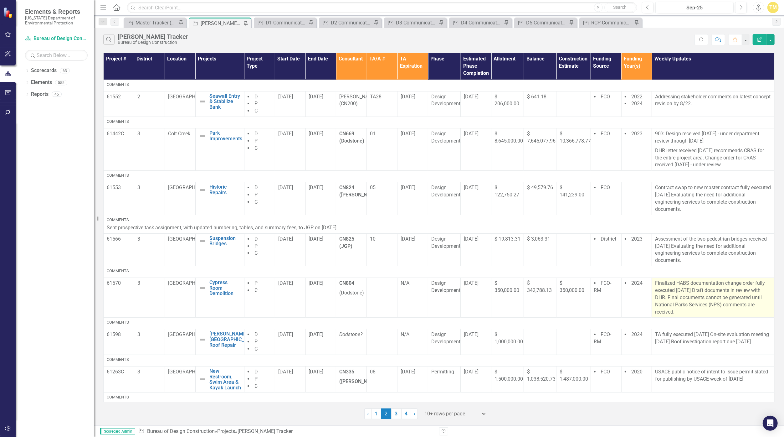
click at [684, 305] on p "Finalized HABS documentation change order fully executed [DATE] Draft documents…" at bounding box center [713, 298] width 116 height 36
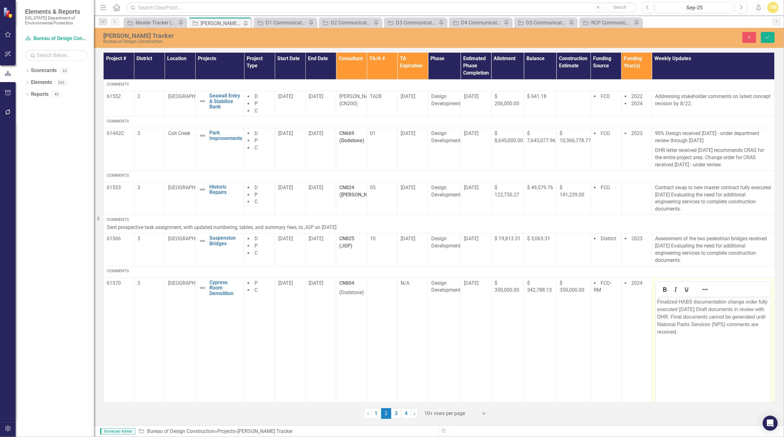
click at [690, 323] on p "Finalized HABS documentation change order fully executed [DATE] Draft documents…" at bounding box center [713, 317] width 112 height 38
click at [708, 325] on p "Finalized HABS documentation change order fully executed [DATE] Draft documents…" at bounding box center [713, 317] width 112 height 38
click at [770, 37] on icon "Save" at bounding box center [768, 37] width 6 height 4
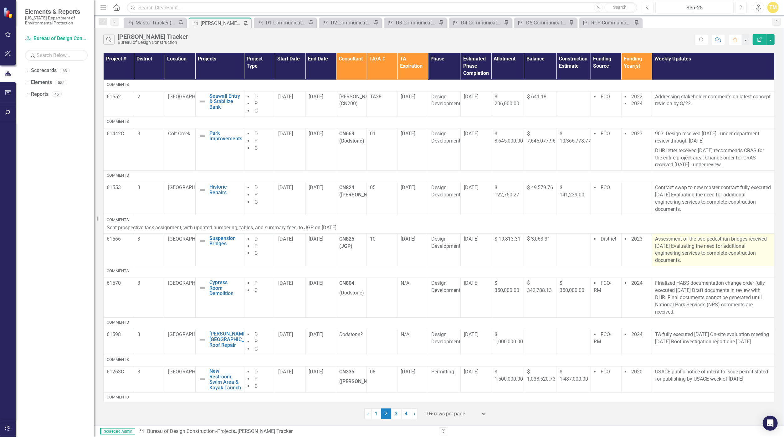
scroll to position [136, 0]
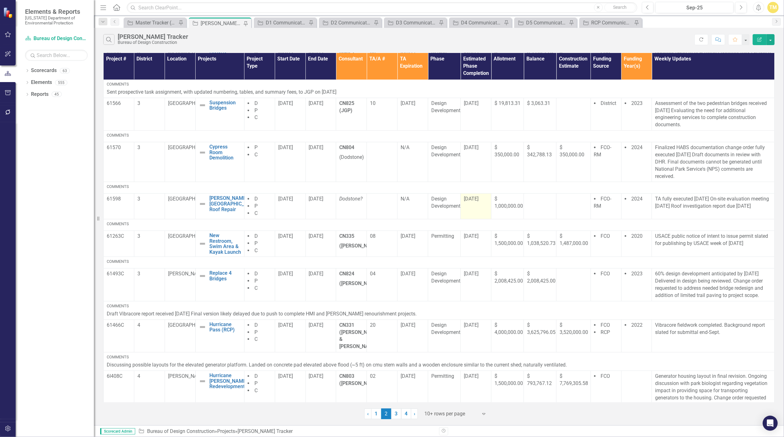
click at [471, 197] on span "[DATE]" at bounding box center [471, 199] width 15 height 6
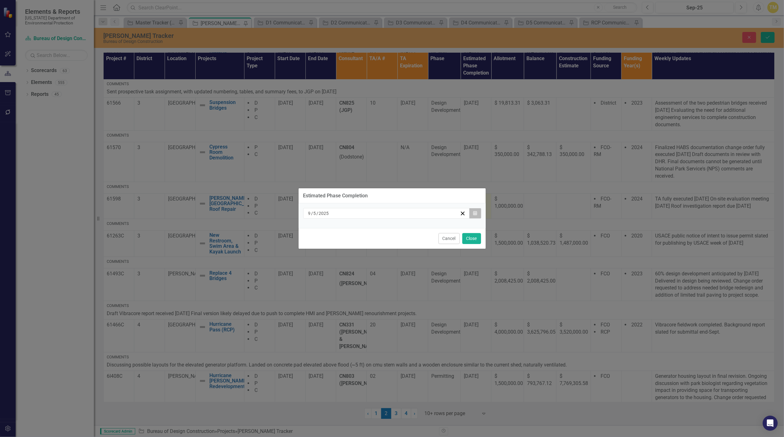
drag, startPoint x: 471, startPoint y: 197, endPoint x: 475, endPoint y: 213, distance: 16.5
click at [475, 213] on icon "Calendar" at bounding box center [475, 213] width 4 height 4
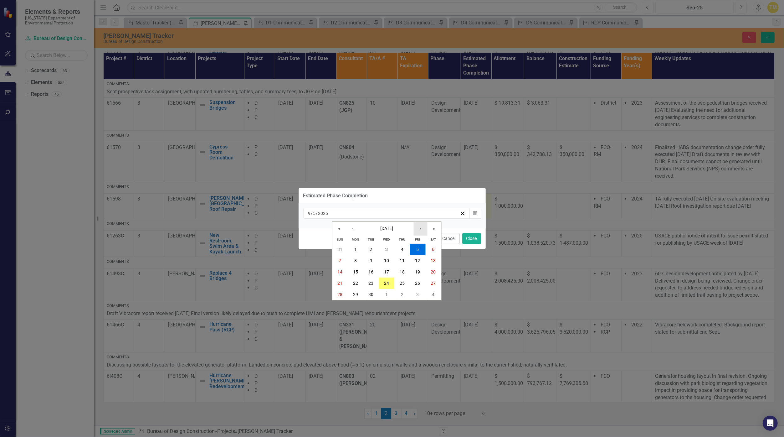
click at [426, 228] on button "›" at bounding box center [420, 229] width 14 height 14
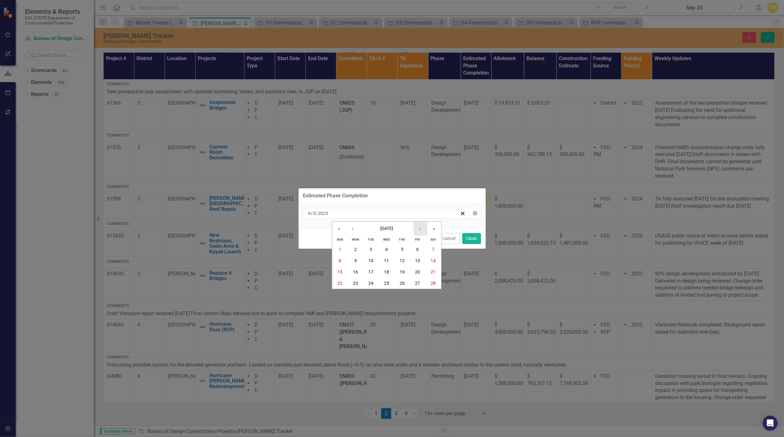
click at [426, 228] on button "›" at bounding box center [420, 229] width 14 height 14
click at [420, 282] on button "27" at bounding box center [418, 282] width 16 height 11
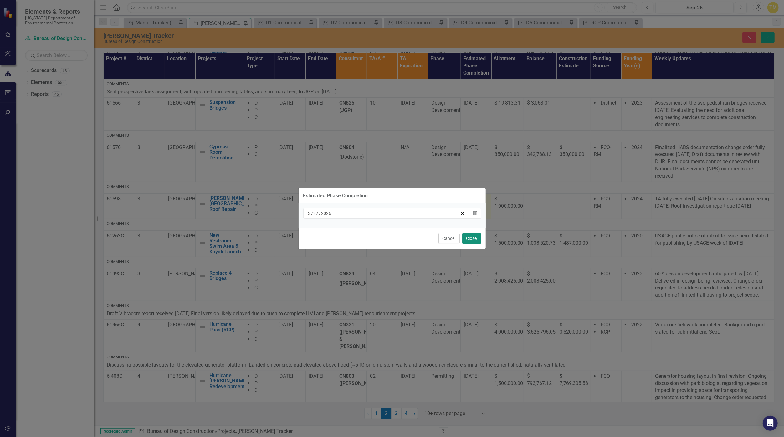
click at [469, 239] on button "Close" at bounding box center [471, 238] width 19 height 11
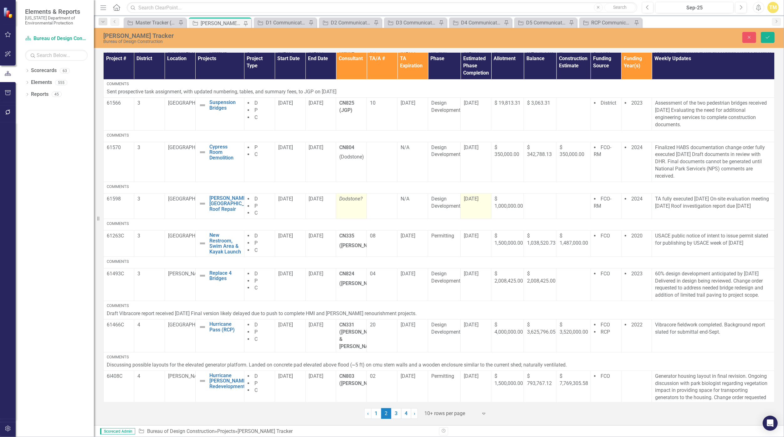
click at [353, 200] on em "Dodstone?" at bounding box center [350, 199] width 23 height 6
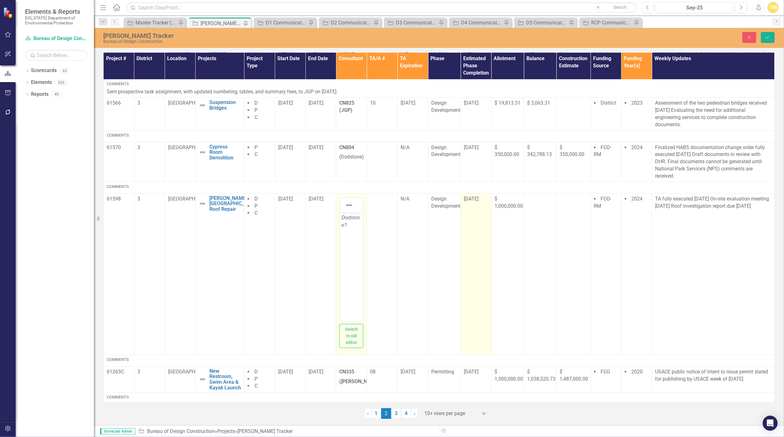
scroll to position [0, 0]
drag, startPoint x: 693, startPoint y: 412, endPoint x: 350, endPoint y: 225, distance: 390.4
click at [350, 225] on p "Dodstone?" at bounding box center [352, 220] width 20 height 15
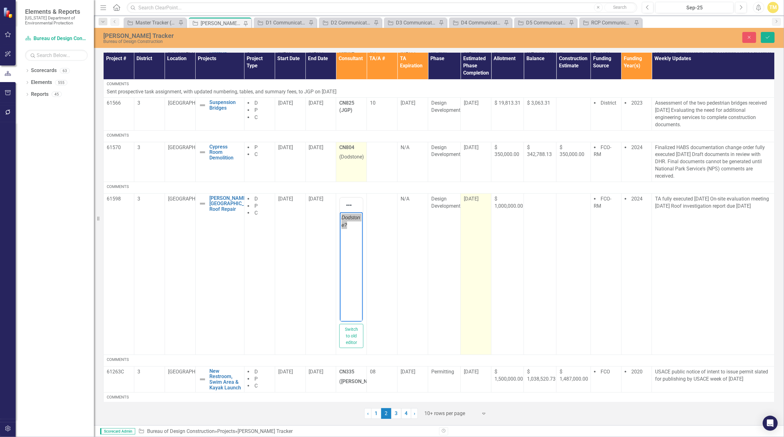
click at [348, 161] on td "CN804 (Dodstone)" at bounding box center [351, 162] width 31 height 40
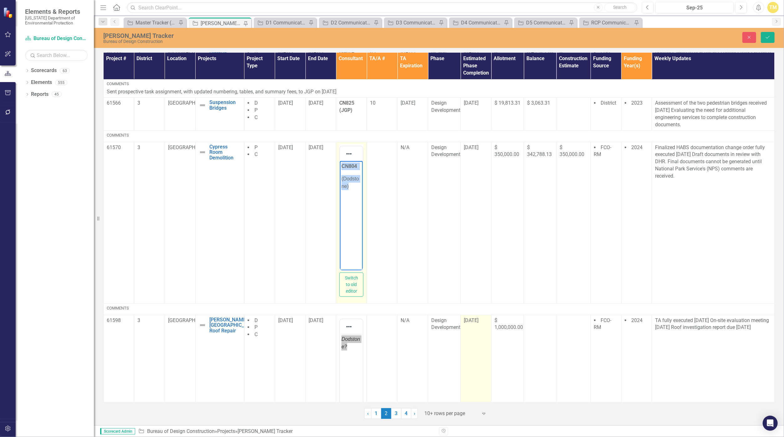
drag, startPoint x: 353, startPoint y: 187, endPoint x: 332, endPoint y: 157, distance: 37.3
click at [340, 161] on html "CN804 (Dodstone)" at bounding box center [351, 208] width 23 height 94
copy body "CN804 (Dodstone)"
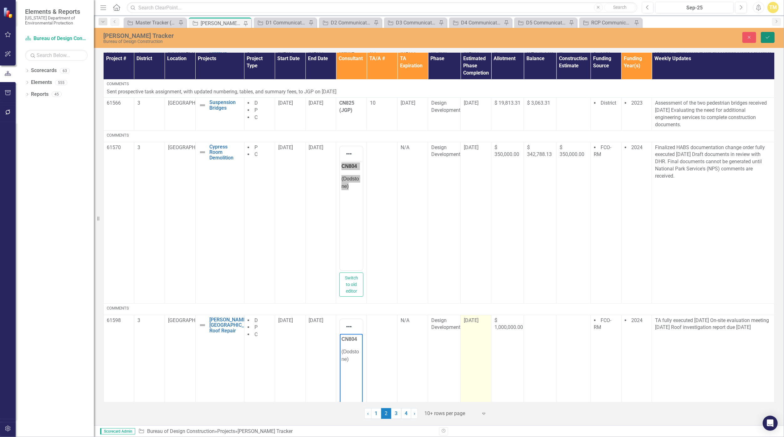
click at [770, 39] on icon "Save" at bounding box center [768, 37] width 6 height 4
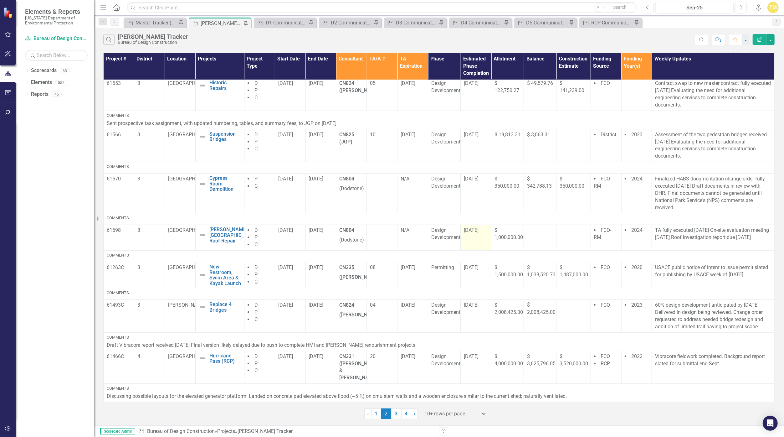
scroll to position [136, 0]
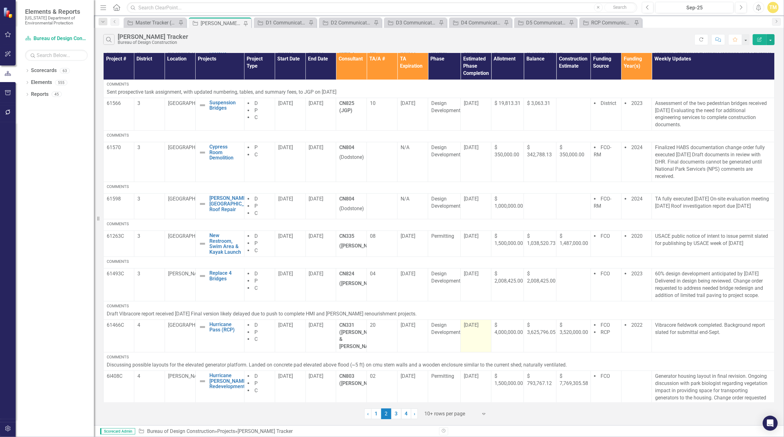
click at [474, 322] on span "[DATE]" at bounding box center [471, 325] width 15 height 6
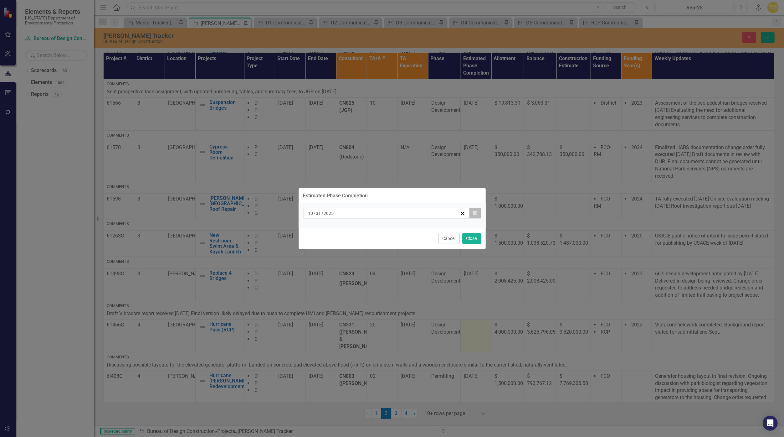
drag, startPoint x: 474, startPoint y: 320, endPoint x: 473, endPoint y: 215, distance: 105.5
click at [473, 215] on button "Calendar" at bounding box center [475, 213] width 12 height 11
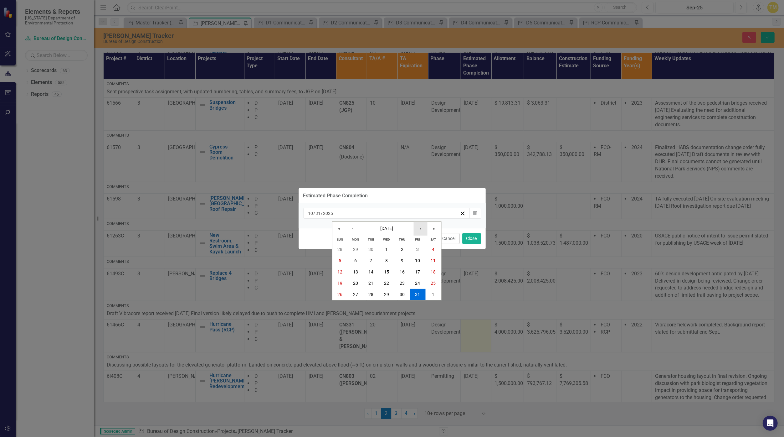
click at [422, 230] on button "›" at bounding box center [420, 229] width 14 height 14
click at [418, 282] on abbr "26" at bounding box center [417, 282] width 5 height 5
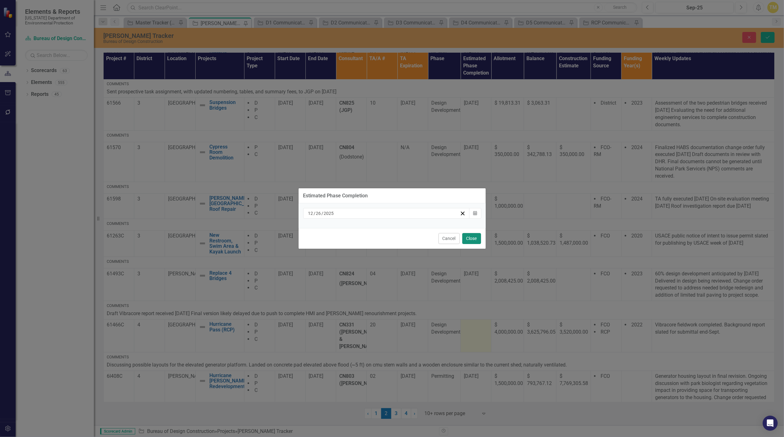
click at [467, 237] on button "Close" at bounding box center [471, 238] width 19 height 11
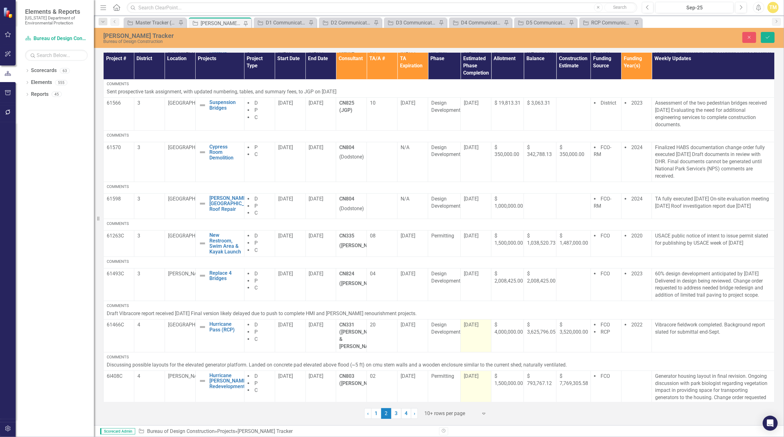
click at [472, 373] on span "[DATE]" at bounding box center [471, 376] width 15 height 6
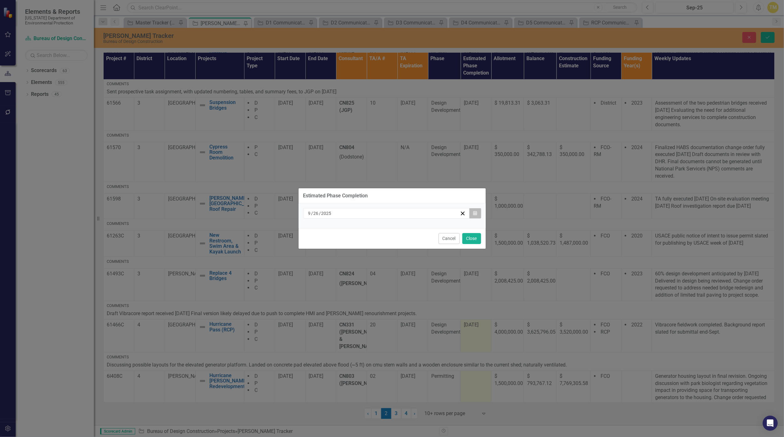
click at [475, 215] on icon "Calendar" at bounding box center [475, 213] width 4 height 4
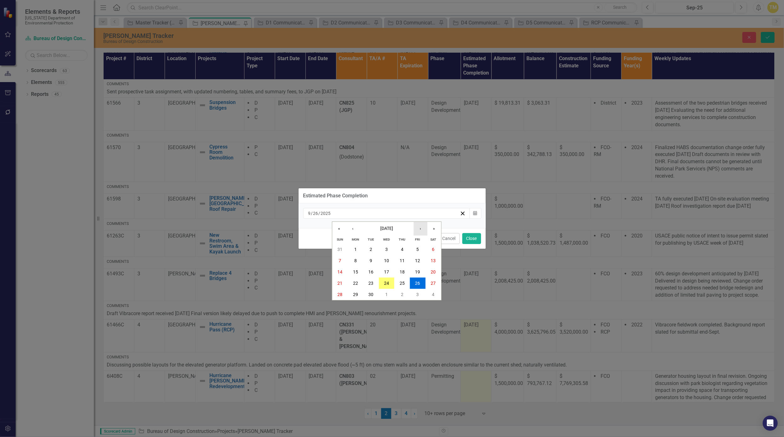
click at [424, 227] on button "›" at bounding box center [420, 229] width 14 height 14
click at [385, 289] on button "31" at bounding box center [387, 294] width 16 height 11
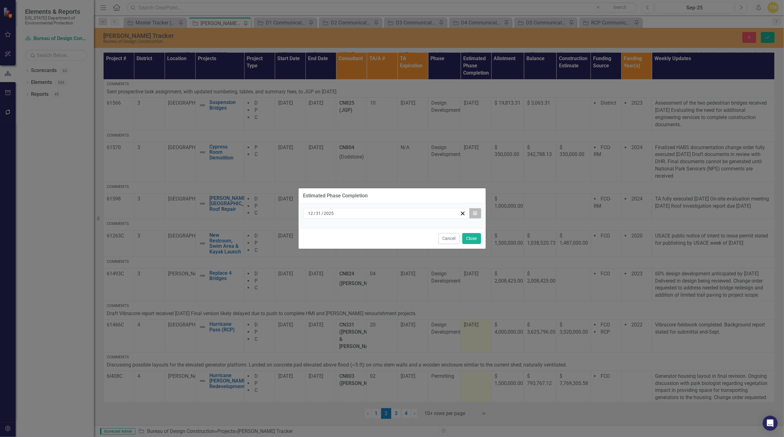
click at [475, 213] on icon "Calendar" at bounding box center [475, 213] width 4 height 4
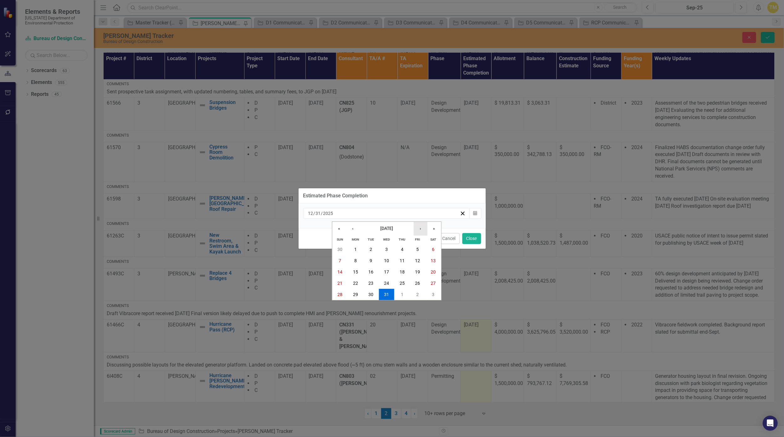
click at [424, 229] on button "›" at bounding box center [420, 229] width 14 height 14
click at [415, 293] on abbr "30" at bounding box center [417, 294] width 5 height 5
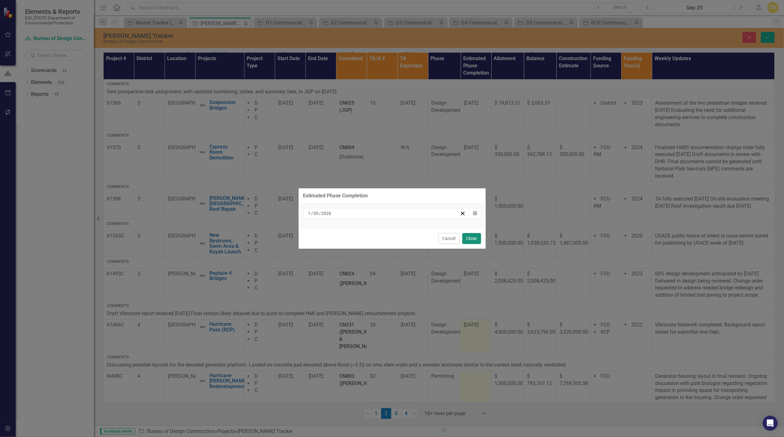
click at [466, 237] on button "Close" at bounding box center [471, 238] width 19 height 11
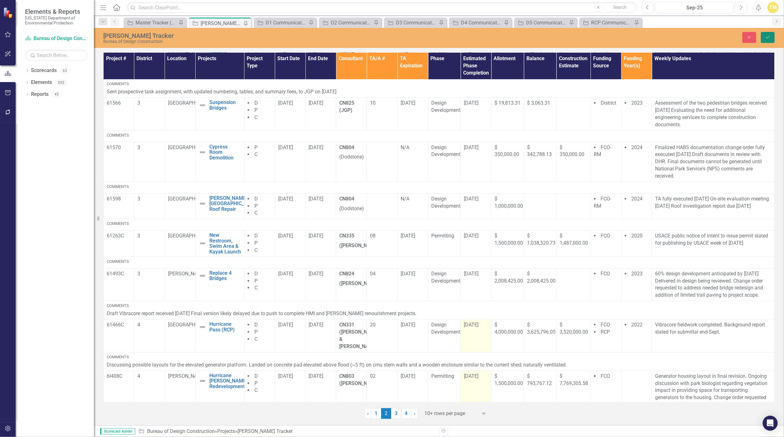
click at [766, 34] on button "Save" at bounding box center [768, 37] width 14 height 11
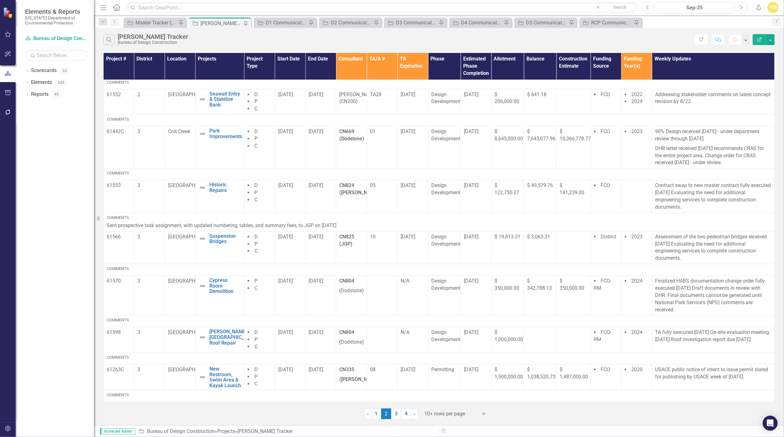
scroll to position [0, 0]
click at [393, 417] on link "3" at bounding box center [396, 413] width 10 height 11
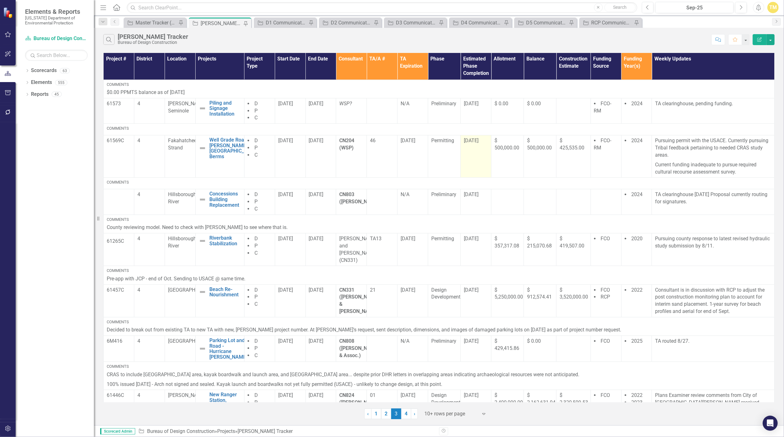
click at [469, 140] on span "[DATE]" at bounding box center [471, 140] width 15 height 6
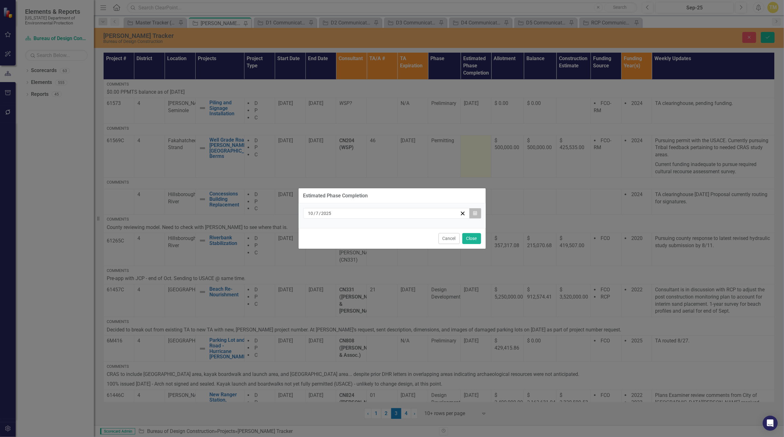
click at [474, 215] on icon "Calendar" at bounding box center [475, 213] width 4 height 4
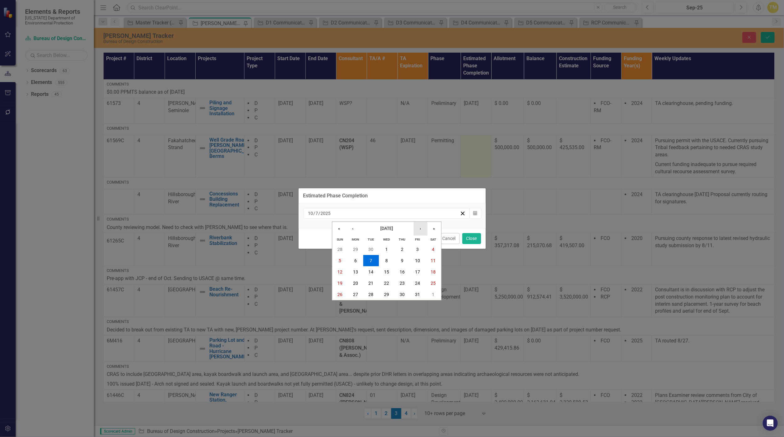
click at [421, 232] on button "›" at bounding box center [420, 229] width 14 height 14
click at [422, 229] on button "›" at bounding box center [420, 229] width 14 height 14
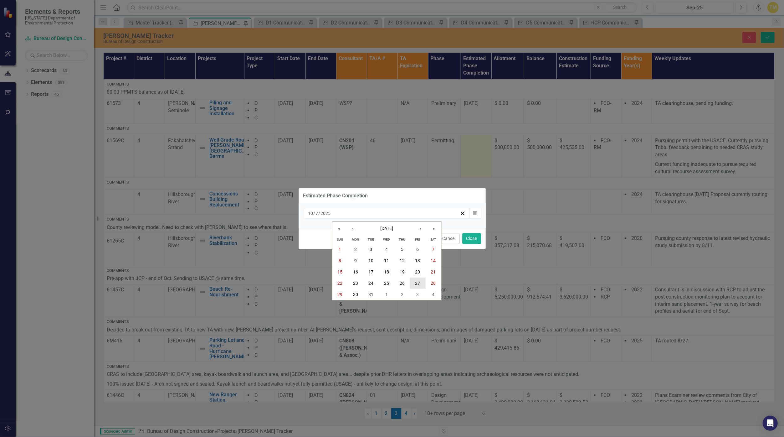
click at [419, 283] on abbr "27" at bounding box center [417, 282] width 5 height 5
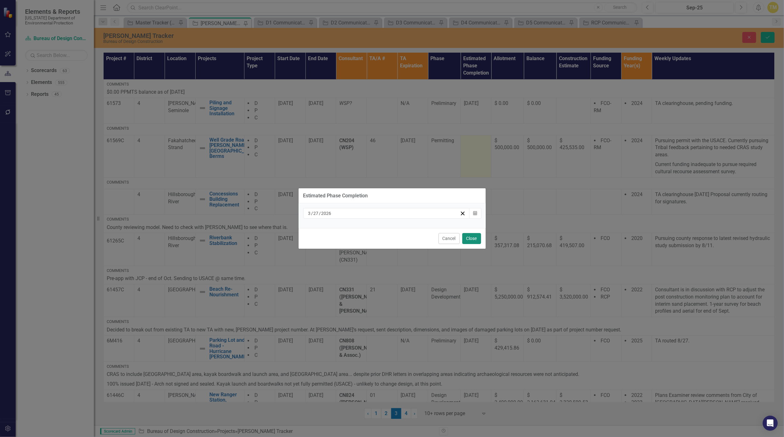
click at [465, 237] on button "Close" at bounding box center [471, 238] width 19 height 11
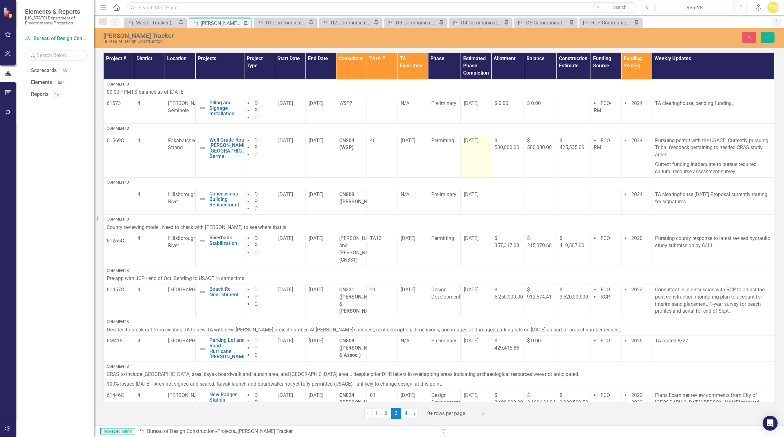
click at [471, 137] on span "[DATE]" at bounding box center [471, 140] width 15 height 6
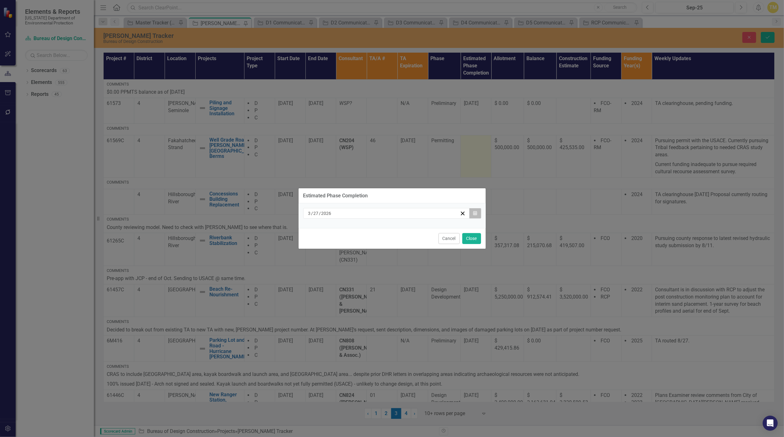
click at [475, 216] on button "Calendar" at bounding box center [475, 213] width 12 height 11
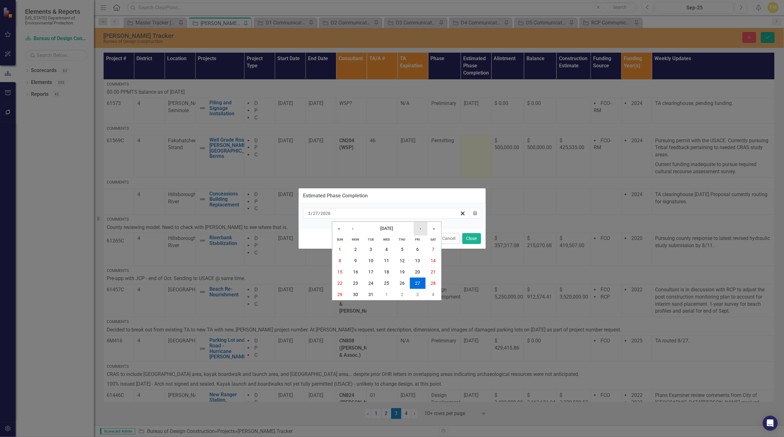
click at [424, 228] on button "›" at bounding box center [420, 229] width 14 height 14
click at [370, 294] on abbr "30" at bounding box center [370, 294] width 5 height 5
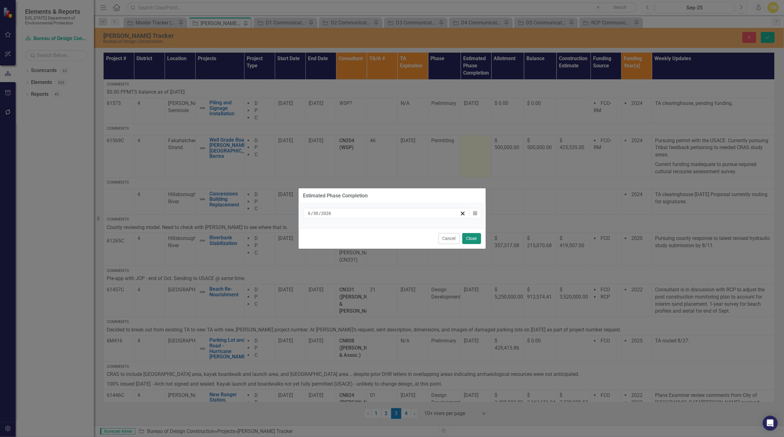
click at [475, 239] on button "Close" at bounding box center [471, 238] width 19 height 11
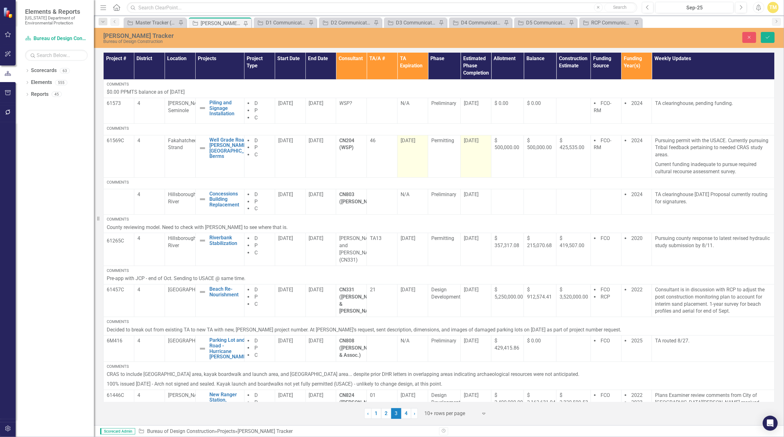
click at [402, 139] on span "[DATE]" at bounding box center [408, 140] width 15 height 6
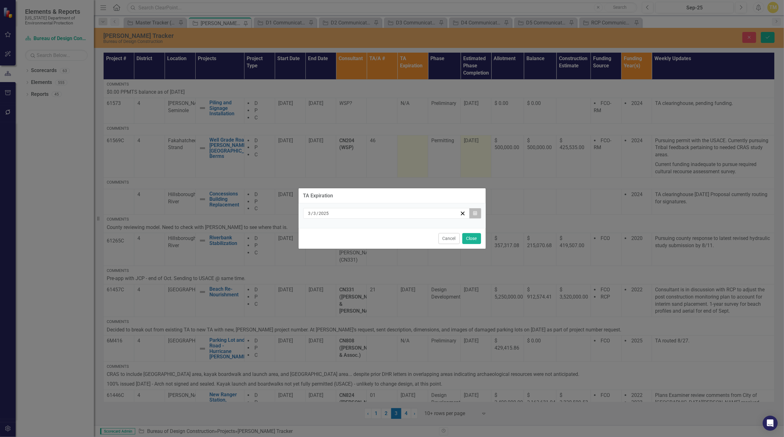
click at [476, 214] on icon "Calendar" at bounding box center [475, 213] width 4 height 4
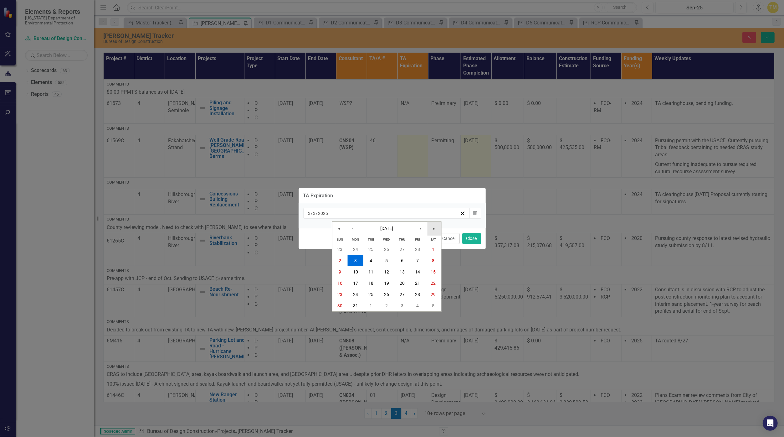
click at [437, 229] on button "»" at bounding box center [434, 229] width 14 height 14
click at [426, 231] on button "›" at bounding box center [420, 229] width 14 height 14
click at [365, 297] on button "30" at bounding box center [371, 294] width 16 height 11
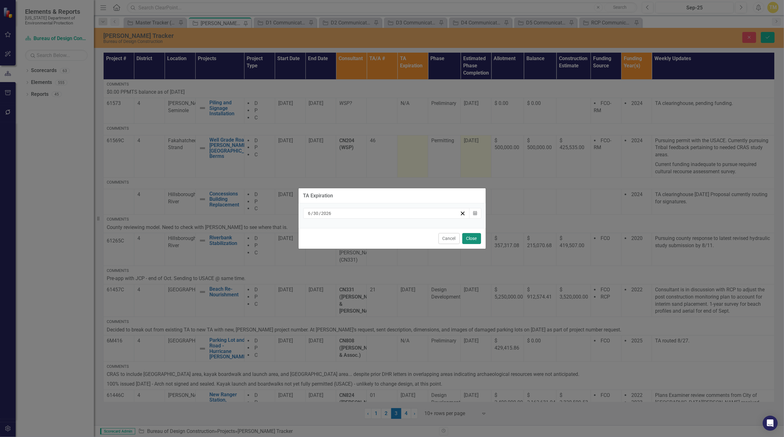
click at [468, 240] on button "Close" at bounding box center [471, 238] width 19 height 11
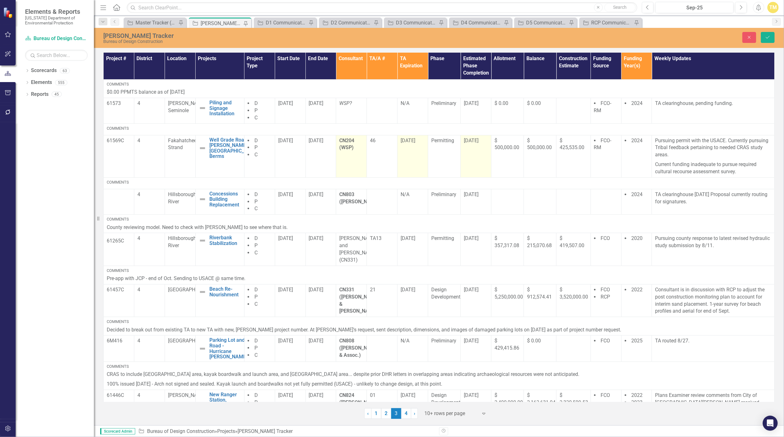
click at [350, 146] on strong "CN204 (WSP)" at bounding box center [346, 143] width 15 height 13
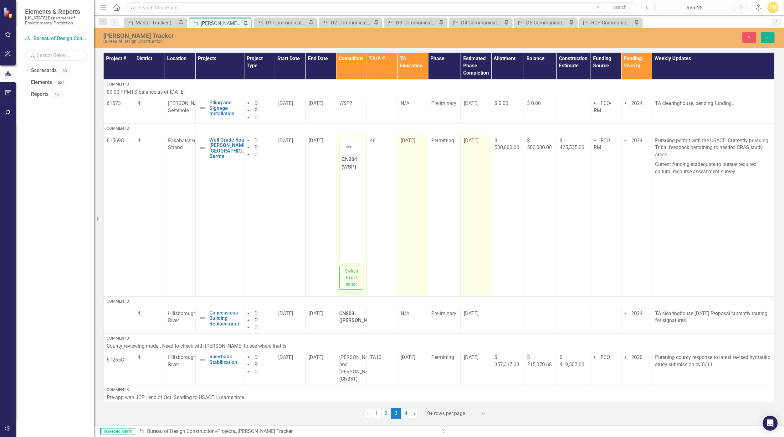
drag, startPoint x: 690, startPoint y: 300, endPoint x: 354, endPoint y: 157, distance: 364.5
click at [354, 157] on strong "CN204 (WSP)" at bounding box center [350, 162] width 16 height 13
click at [357, 159] on strong "CN204 (WSP)" at bounding box center [350, 162] width 16 height 13
click at [766, 35] on icon "Save" at bounding box center [768, 37] width 6 height 4
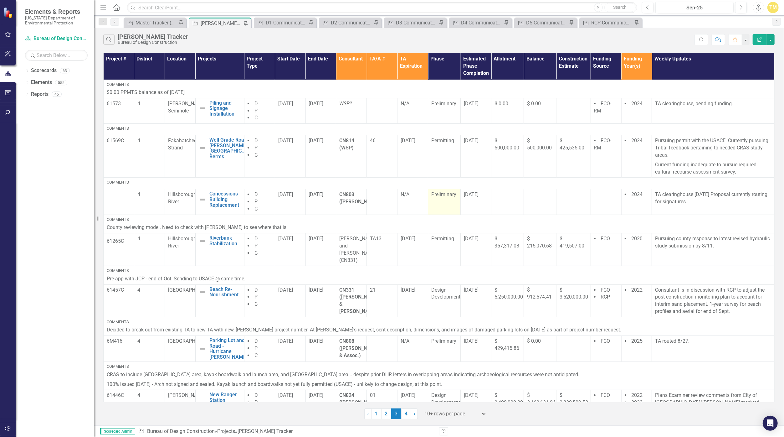
click at [448, 196] on span "Preliminary" at bounding box center [443, 194] width 25 height 6
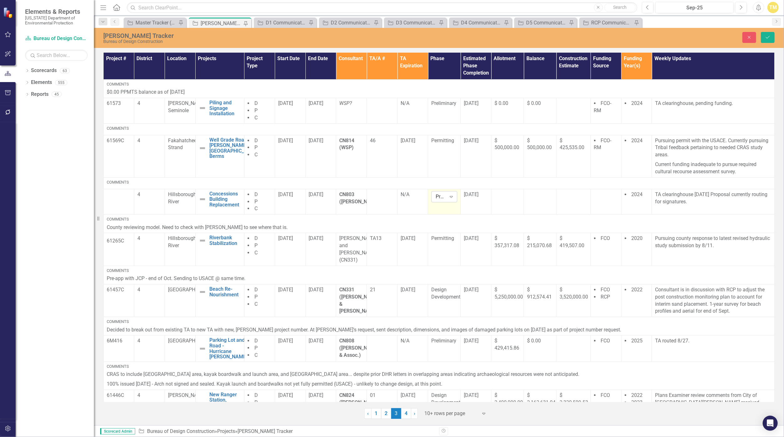
click at [448, 195] on icon "Expand" at bounding box center [451, 196] width 6 height 5
click at [449, 218] on div "Design Development" at bounding box center [455, 220] width 40 height 14
click at [352, 201] on strong "CN803 ([PERSON_NAME])" at bounding box center [360, 197] width 42 height 13
click at [373, 194] on div at bounding box center [382, 195] width 24 height 8
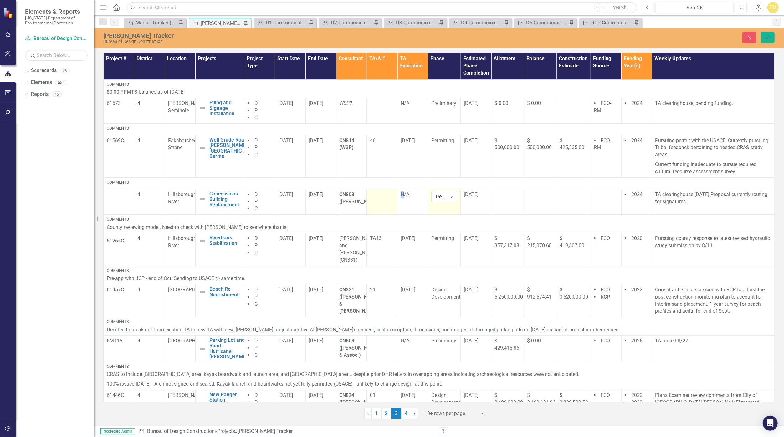
click at [373, 194] on div at bounding box center [382, 195] width 24 height 8
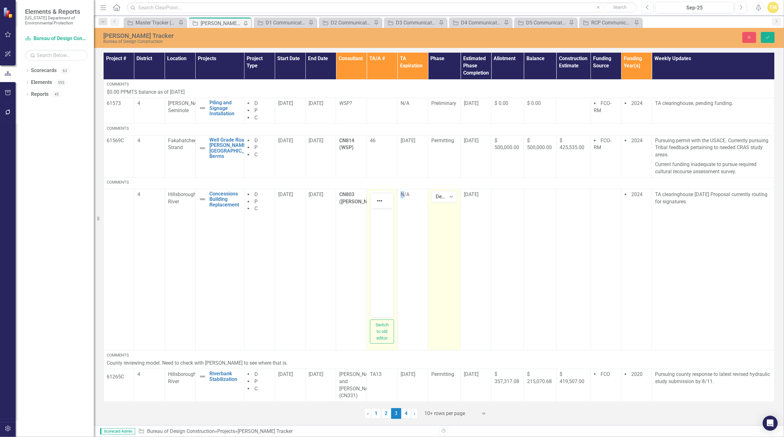
scroll to position [0, 0]
drag, startPoint x: 744, startPoint y: 402, endPoint x: 380, endPoint y: 226, distance: 403.9
click at [380, 226] on body "Rich Text Area. Press ALT-0 for help." at bounding box center [382, 255] width 23 height 94
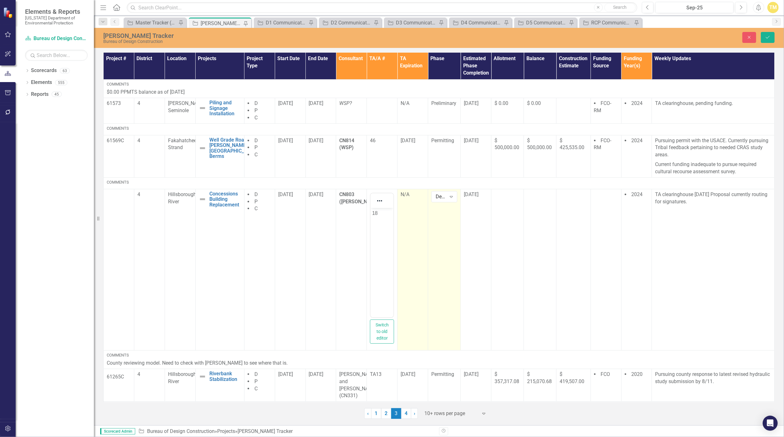
click at [411, 215] on td "N/A" at bounding box center [413, 269] width 31 height 161
click at [401, 206] on td "N/A" at bounding box center [413, 269] width 31 height 161
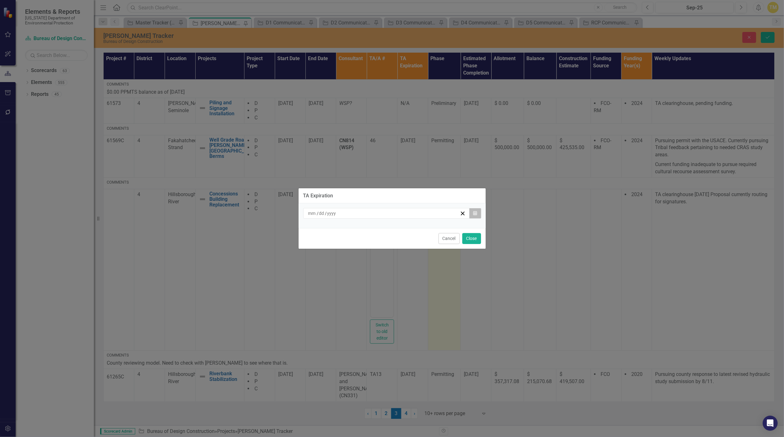
click at [479, 214] on button "Calendar" at bounding box center [475, 213] width 12 height 11
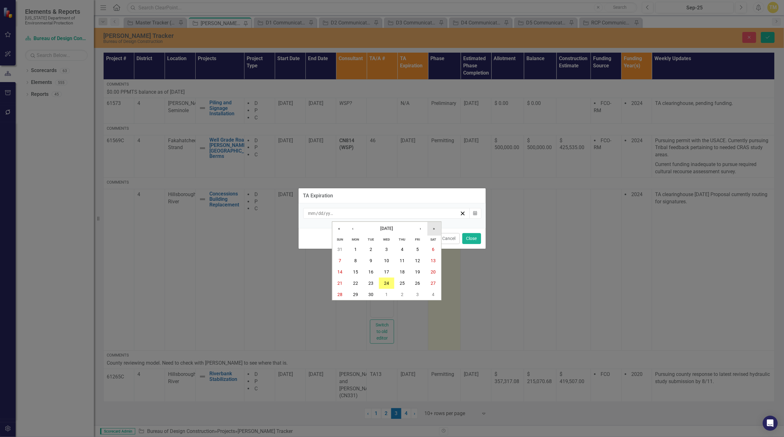
click at [430, 231] on button "»" at bounding box center [434, 229] width 14 height 14
click at [347, 229] on button "‹" at bounding box center [353, 229] width 14 height 14
click at [388, 248] on abbr "30" at bounding box center [386, 249] width 5 height 5
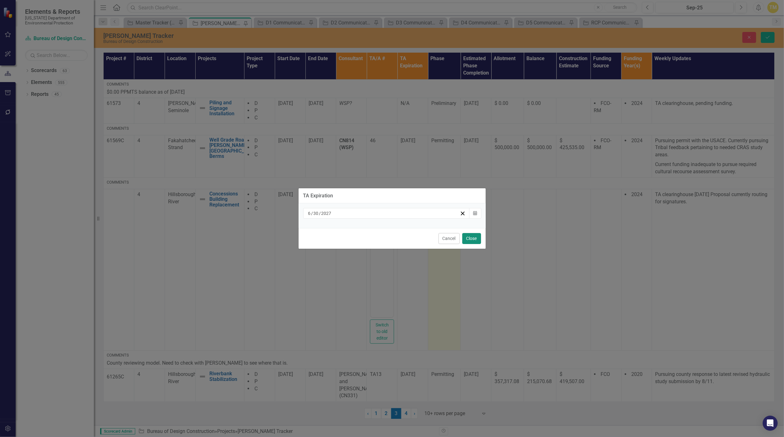
click at [475, 236] on button "Close" at bounding box center [471, 238] width 19 height 11
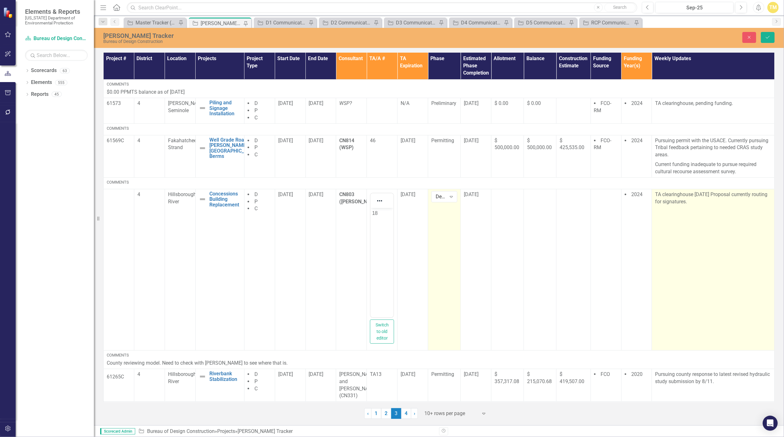
click at [703, 201] on p "TA clearinghouse [DATE] Proposal currently routing for signatures." at bounding box center [713, 198] width 116 height 14
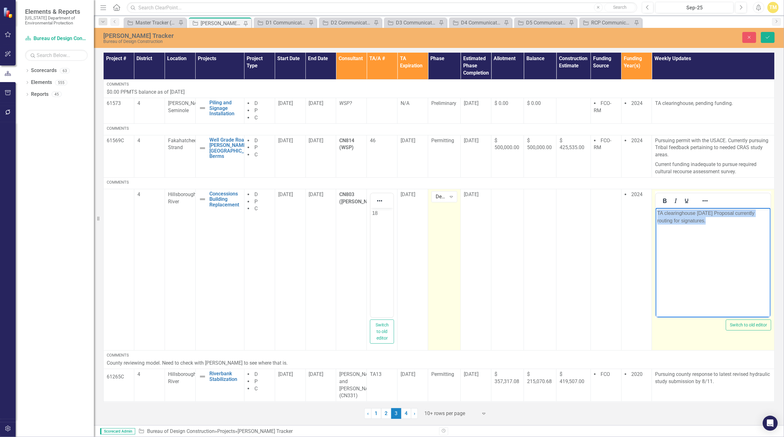
drag, startPoint x: 705, startPoint y: 223, endPoint x: 1297, endPoint y: 421, distance: 624.1
click at [656, 214] on html "TA clearinghouse [DATE] Proposal currently routing for signatures." at bounding box center [713, 255] width 115 height 94
click at [715, 210] on p "TA clearinghouse [DATE] Proposal currently routing for signatures." at bounding box center [713, 216] width 112 height 15
drag, startPoint x: 704, startPoint y: 221, endPoint x: 664, endPoint y: 214, distance: 40.2
click at [664, 214] on p "TA clearinghouse [DATE] Proposal currently routing for signatures." at bounding box center [713, 216] width 112 height 15
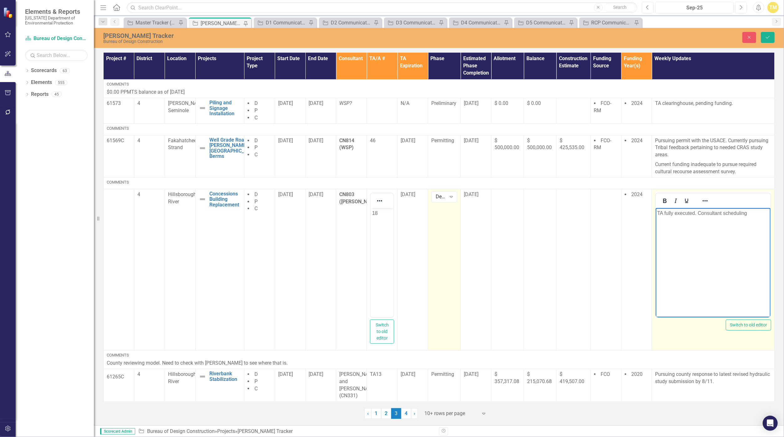
click at [757, 216] on p "TA fully executed. Consultant scheduling" at bounding box center [713, 213] width 112 height 8
click at [754, 223] on p "TA fully executed. Consultant scheduling pre-application meetings. Concepts due" at bounding box center [713, 216] width 112 height 15
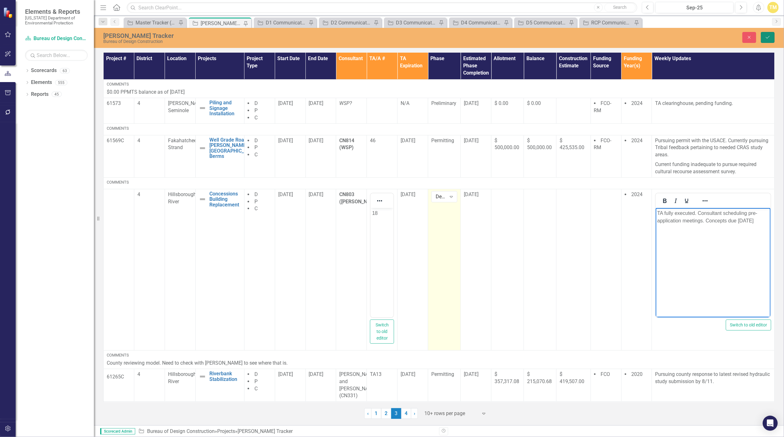
click at [768, 38] on icon "Save" at bounding box center [768, 37] width 6 height 4
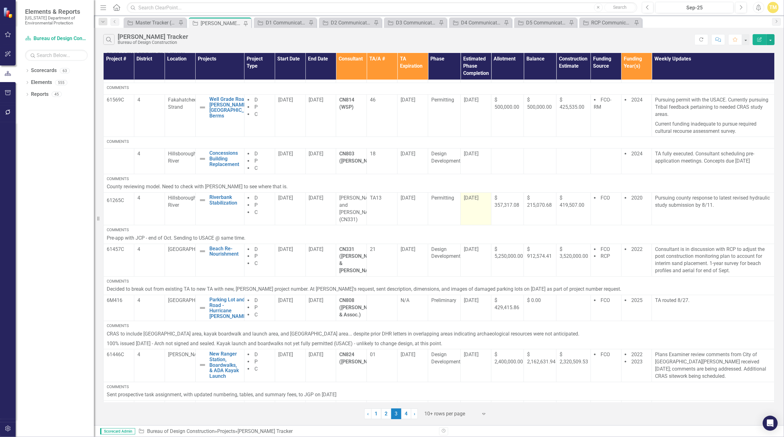
scroll to position [52, 0]
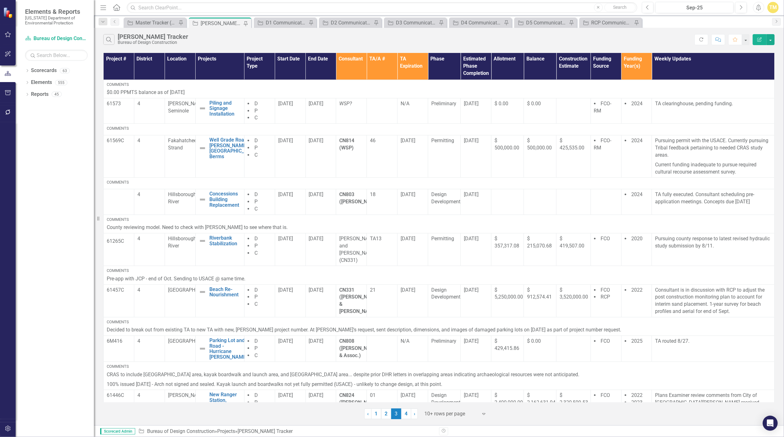
scroll to position [52, 0]
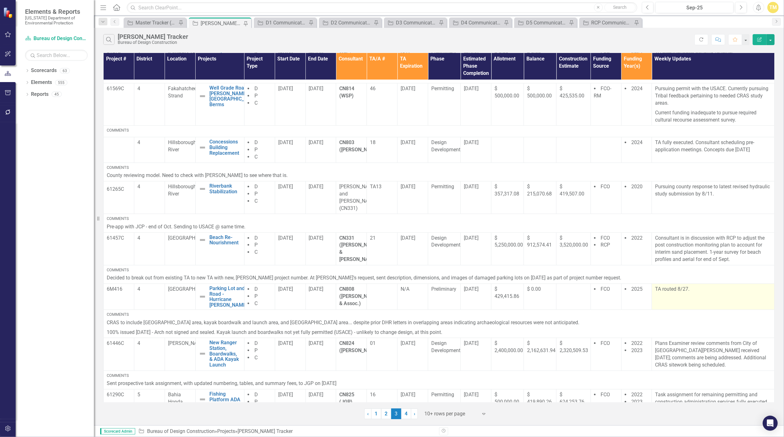
click at [697, 284] on td "TA routed 8/27." at bounding box center [713, 297] width 123 height 26
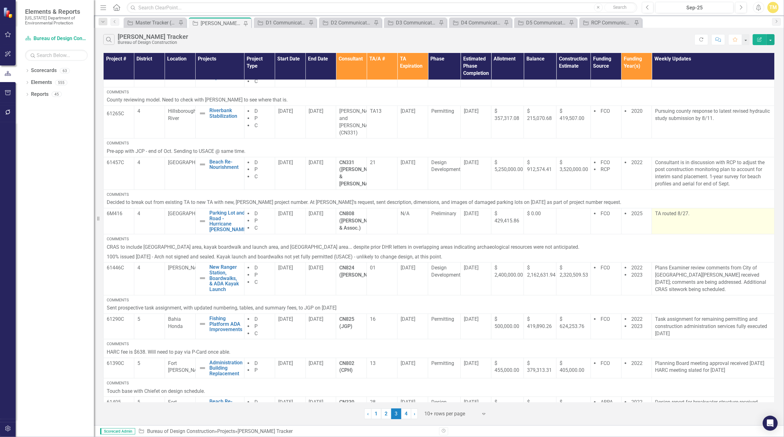
scroll to position [143, 0]
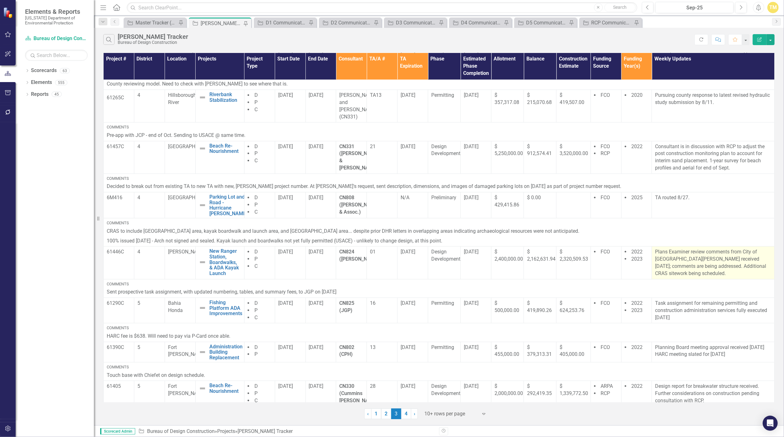
click at [676, 264] on p "Plans Examiner review comments from City of [GEOGRAPHIC_DATA][PERSON_NAME] rece…" at bounding box center [713, 262] width 116 height 28
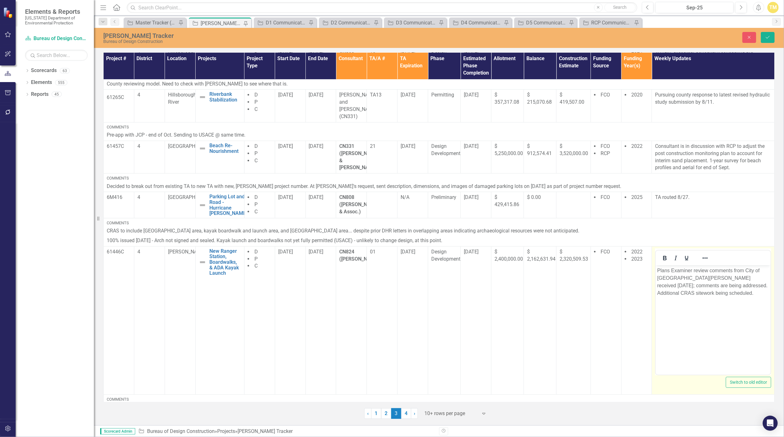
scroll to position [0, 0]
click at [684, 293] on p "Plans Examiner review comments from City of [GEOGRAPHIC_DATA][PERSON_NAME] rece…" at bounding box center [713, 281] width 112 height 30
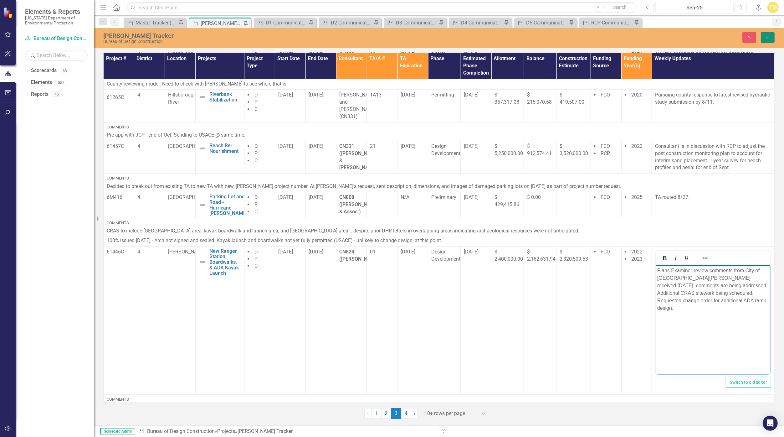
click at [767, 38] on icon "submit" at bounding box center [768, 37] width 4 height 3
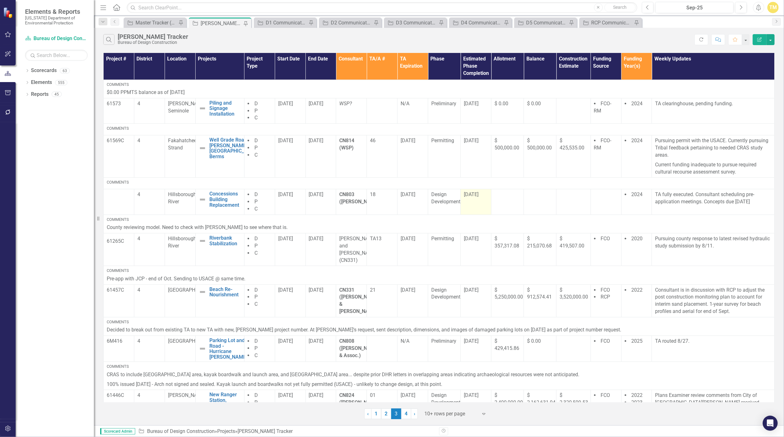
click at [475, 196] on span "[DATE]" at bounding box center [471, 194] width 15 height 6
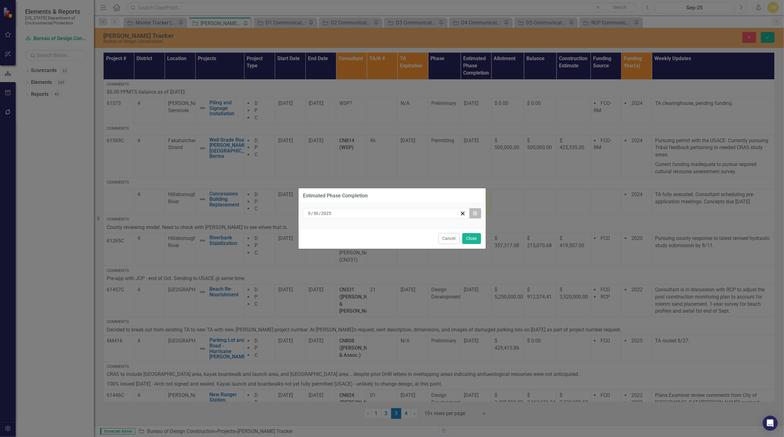
drag, startPoint x: 475, startPoint y: 196, endPoint x: 477, endPoint y: 212, distance: 15.8
click at [477, 212] on icon "button" at bounding box center [475, 213] width 4 height 4
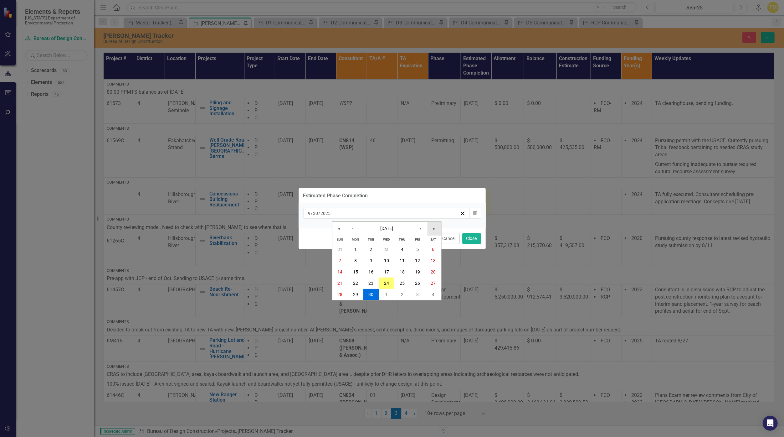
click at [429, 230] on button "»" at bounding box center [434, 229] width 14 height 14
click at [423, 229] on button "›" at bounding box center [420, 229] width 14 height 14
click at [356, 226] on button "‹" at bounding box center [353, 229] width 14 height 14
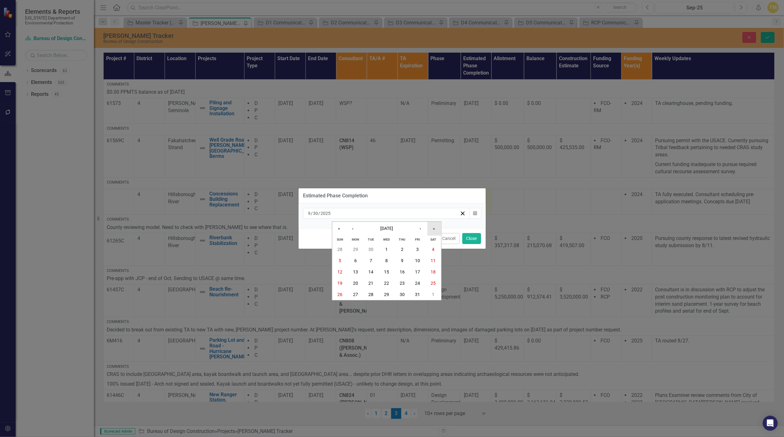
click at [433, 229] on button "»" at bounding box center [434, 229] width 14 height 14
click at [389, 248] on abbr "30" at bounding box center [386, 249] width 5 height 5
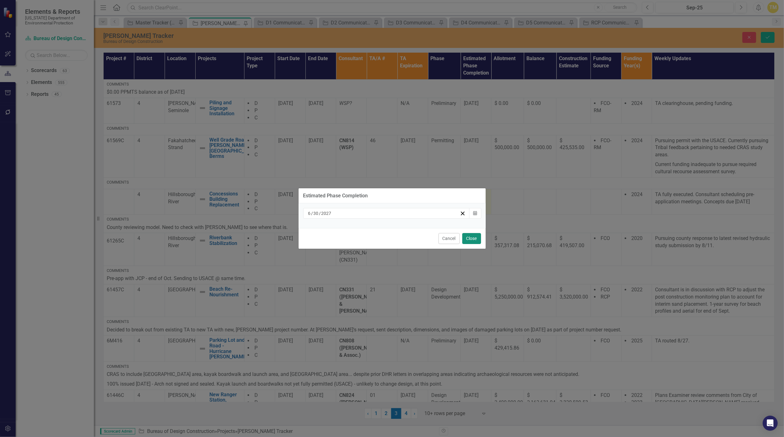
click at [469, 236] on button "Close" at bounding box center [471, 238] width 19 height 11
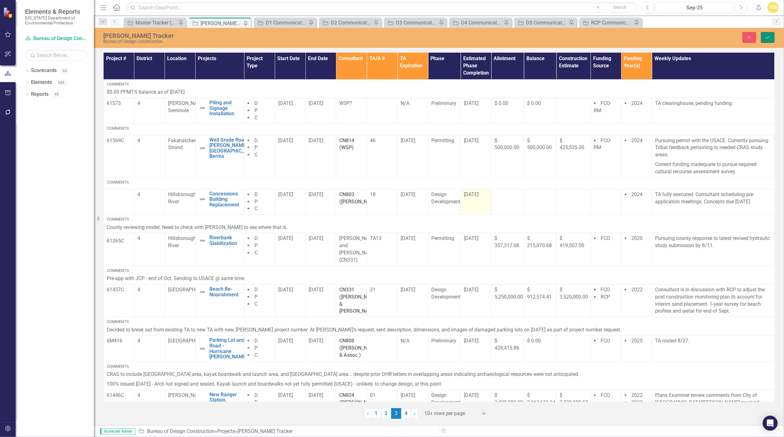
click at [767, 39] on icon "Save" at bounding box center [768, 37] width 6 height 4
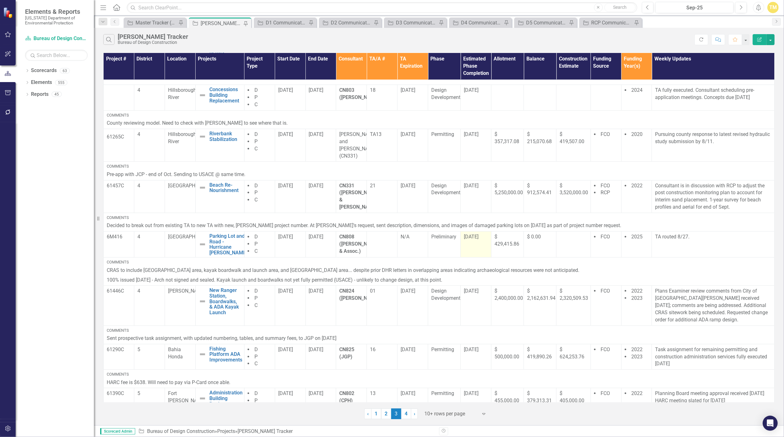
scroll to position [151, 0]
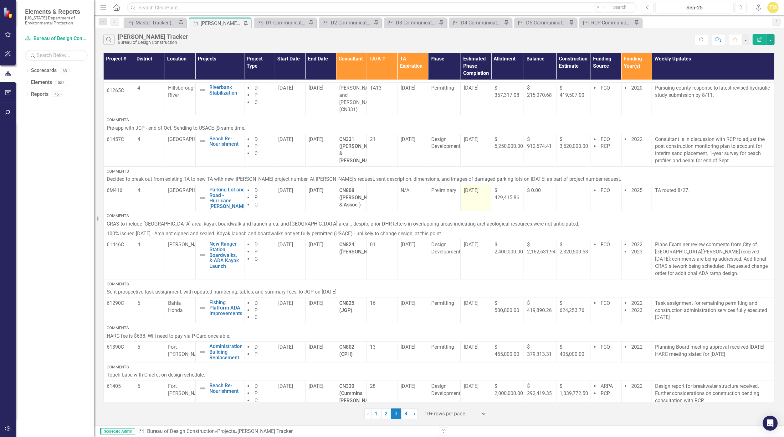
click at [470, 187] on span "[DATE]" at bounding box center [471, 190] width 15 height 6
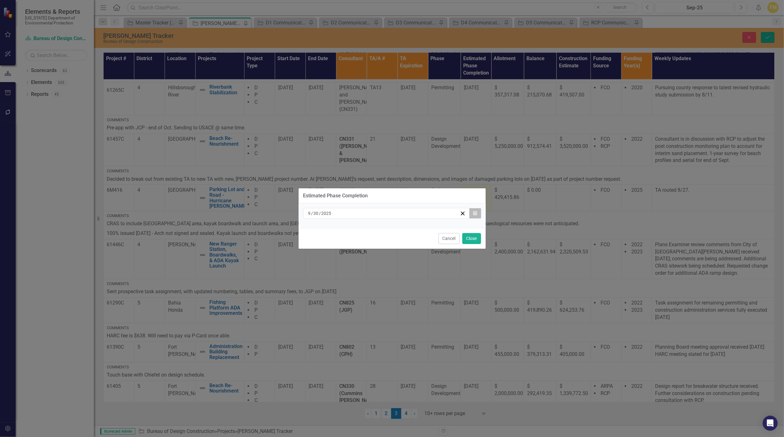
drag, startPoint x: 470, startPoint y: 183, endPoint x: 476, endPoint y: 213, distance: 31.0
click at [476, 213] on icon "Calendar" at bounding box center [475, 213] width 4 height 4
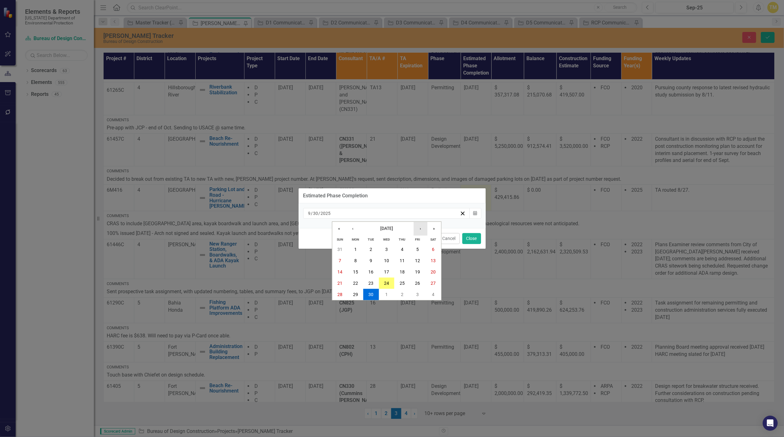
click at [419, 230] on button "›" at bounding box center [420, 229] width 14 height 14
click at [370, 259] on abbr "7" at bounding box center [371, 260] width 3 height 5
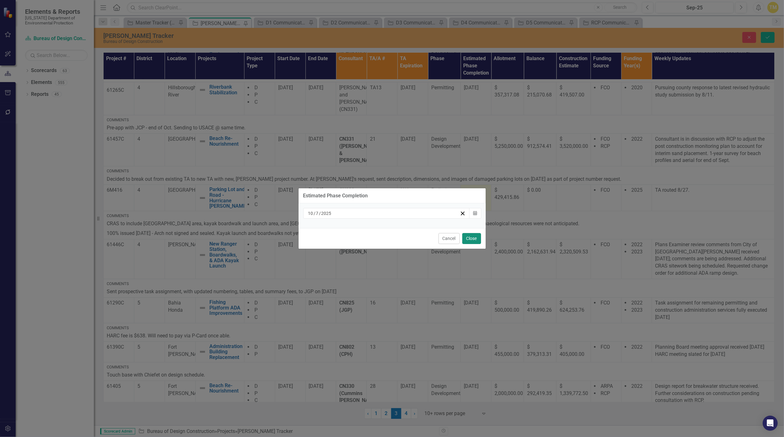
click at [473, 238] on button "Close" at bounding box center [471, 238] width 19 height 11
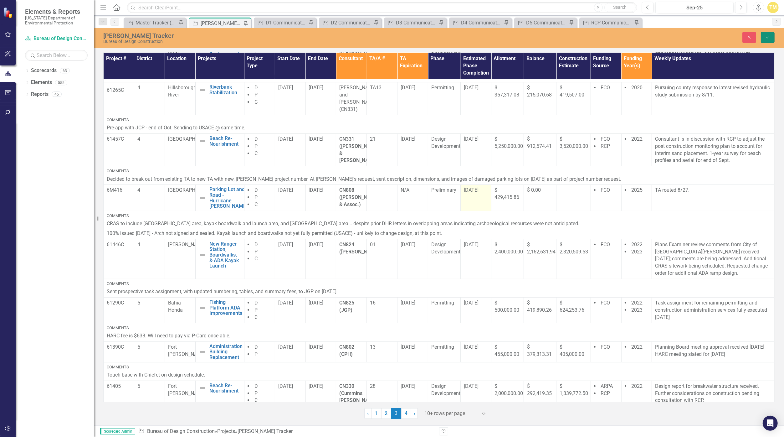
click at [771, 37] on button "Save" at bounding box center [768, 37] width 14 height 11
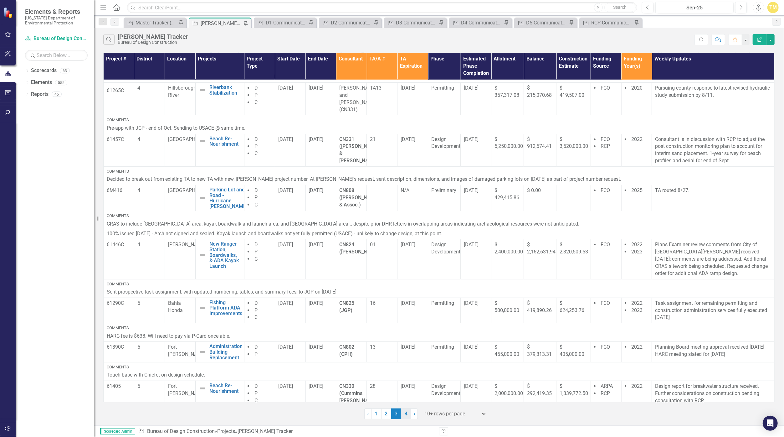
click at [407, 414] on link "4" at bounding box center [406, 413] width 10 height 11
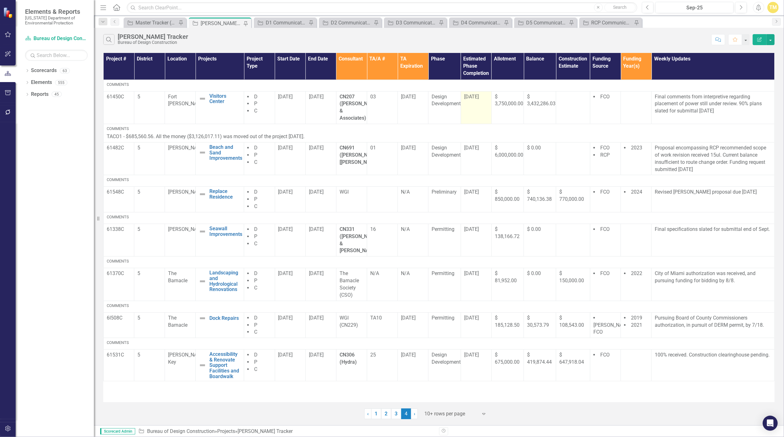
click at [479, 94] on span "[DATE]" at bounding box center [471, 97] width 15 height 6
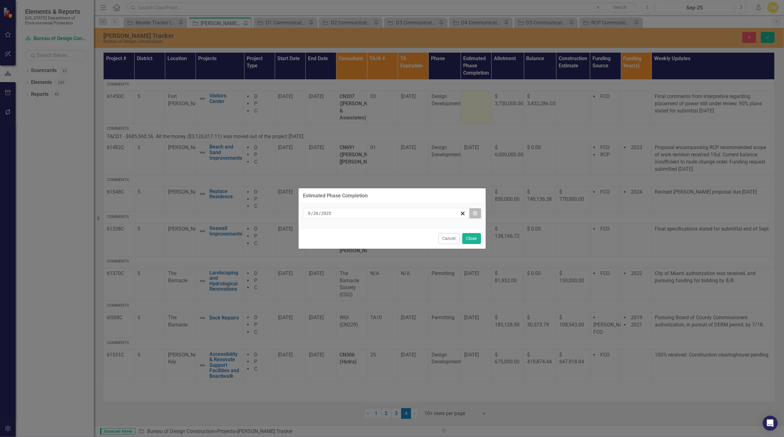
click at [475, 213] on icon "button" at bounding box center [475, 213] width 4 height 4
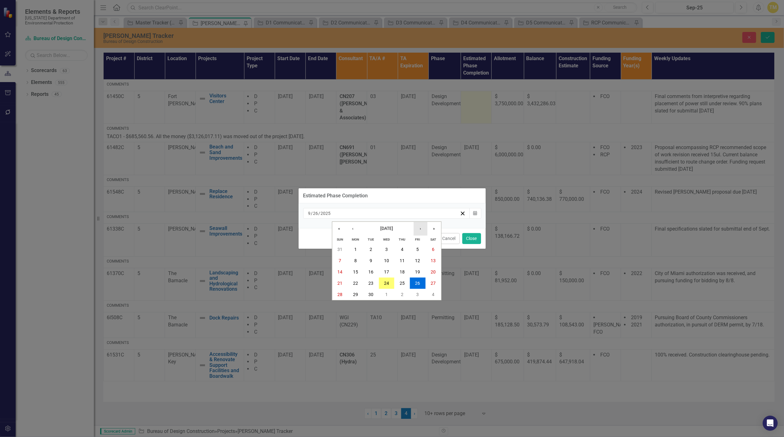
click at [424, 229] on button "›" at bounding box center [420, 229] width 14 height 14
click at [389, 293] on abbr "31" at bounding box center [386, 294] width 5 height 5
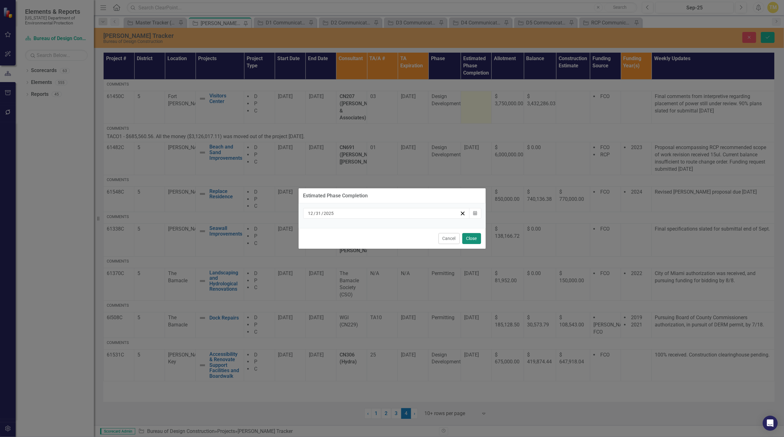
click at [465, 240] on button "Close" at bounding box center [471, 238] width 19 height 11
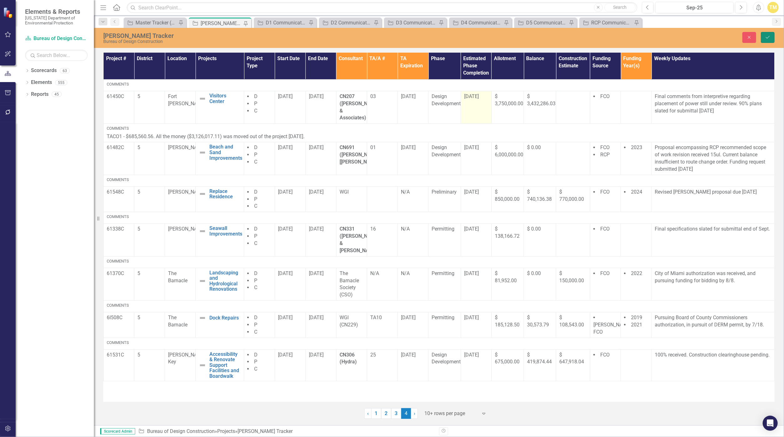
click at [767, 35] on icon "Save" at bounding box center [768, 37] width 6 height 4
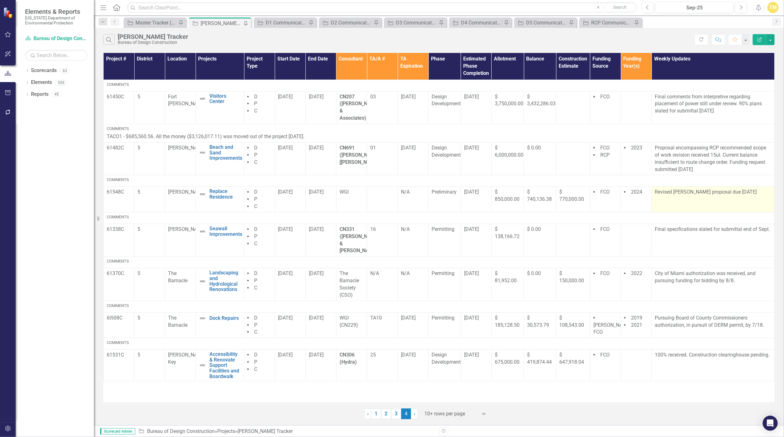
click at [665, 188] on p "Revised TACO proposal due 05Sept." at bounding box center [713, 191] width 116 height 7
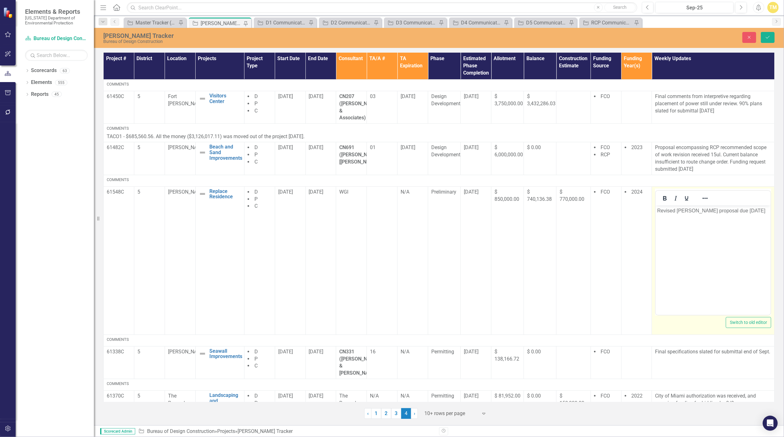
drag, startPoint x: 1321, startPoint y: 388, endPoint x: 727, endPoint y: 210, distance: 619.8
click at [727, 210] on p "Revised TACO proposal due 05Sept." at bounding box center [713, 211] width 112 height 8
drag, startPoint x: 738, startPoint y: 208, endPoint x: 712, endPoint y: 216, distance: 27.0
click at [712, 216] on body "Revised TACO proposal due 05Sept." at bounding box center [713, 252] width 115 height 94
click at [733, 211] on p "Revised TACO proposal received." at bounding box center [713, 211] width 112 height 8
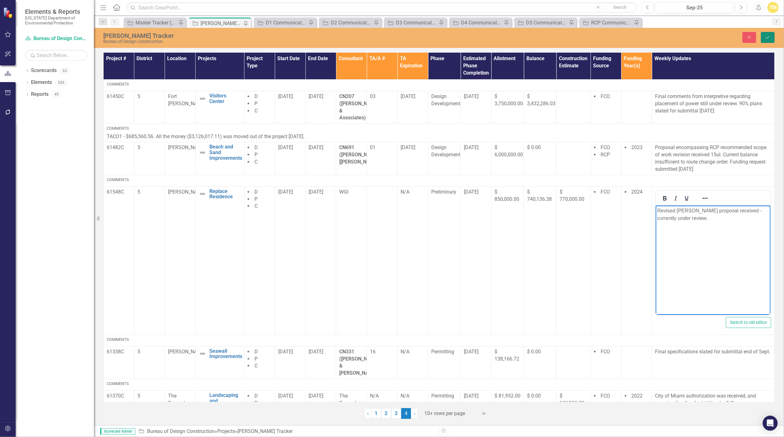
click at [764, 39] on button "Save" at bounding box center [768, 37] width 14 height 11
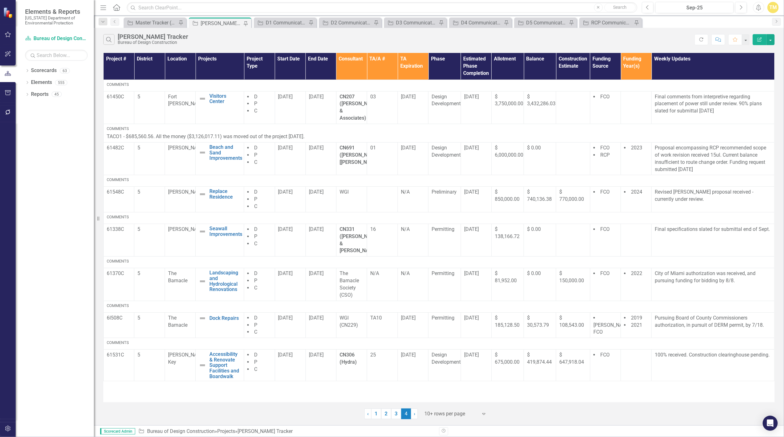
click at [784, 363] on html "Elements & Reports Florida Department of Environmental Protection Scorecard Bur…" at bounding box center [392, 218] width 784 height 437
click at [684, 198] on td "Revised TACO proposal received - currently under review." at bounding box center [713, 200] width 123 height 26
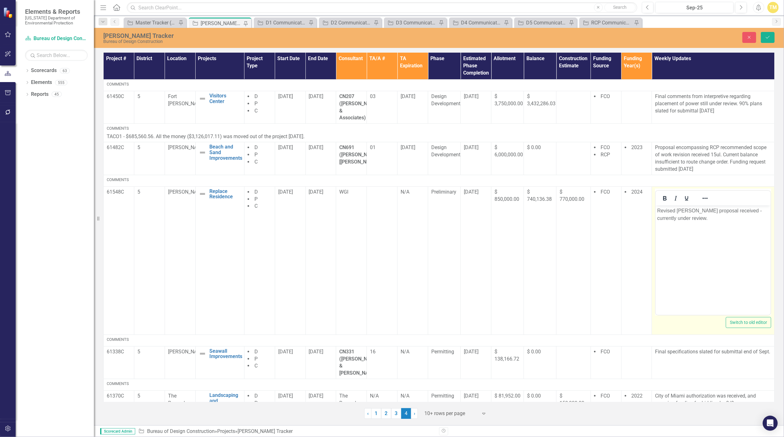
click at [675, 220] on p "Revised TACO proposal received - currently under review." at bounding box center [713, 214] width 112 height 15
click at [738, 212] on p "Revised TACO proposal received - returned ." at bounding box center [713, 214] width 112 height 15
click at [767, 37] on icon "Save" at bounding box center [768, 37] width 6 height 4
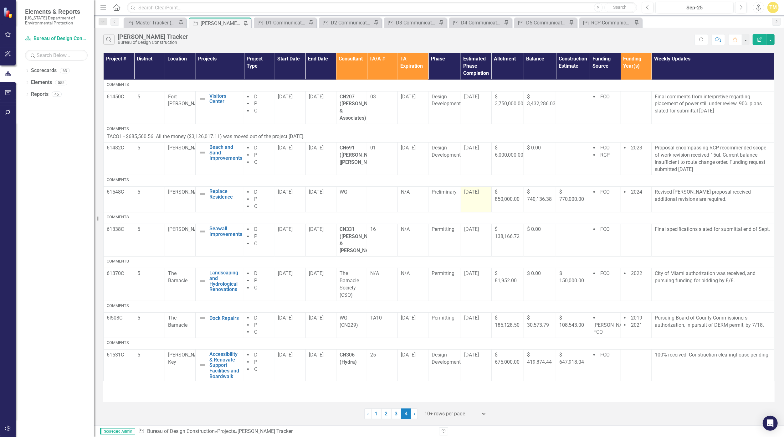
click at [477, 189] on span "[DATE]" at bounding box center [471, 192] width 15 height 6
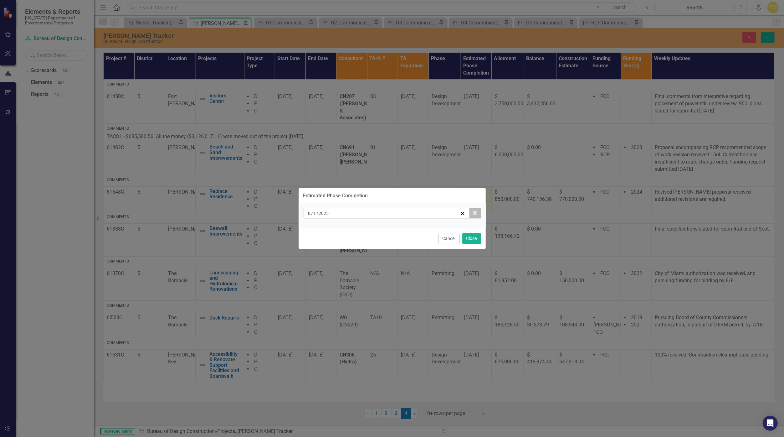
drag, startPoint x: 477, startPoint y: 182, endPoint x: 477, endPoint y: 213, distance: 31.0
click at [477, 213] on icon "Calendar" at bounding box center [475, 213] width 4 height 4
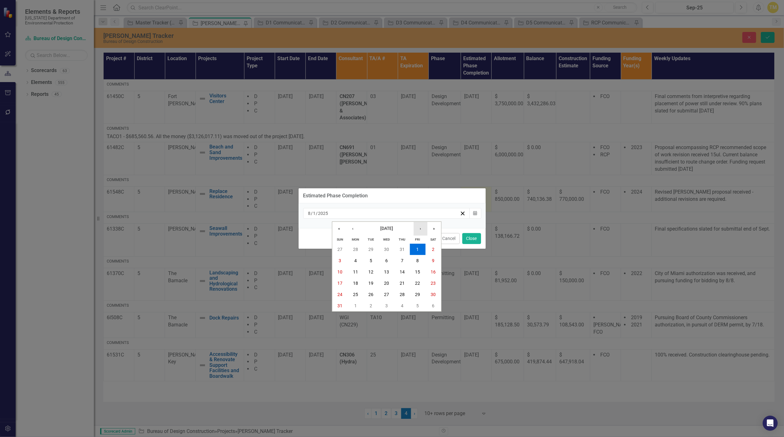
click at [425, 231] on button "›" at bounding box center [420, 229] width 14 height 14
click at [419, 294] on abbr "28" at bounding box center [417, 294] width 5 height 5
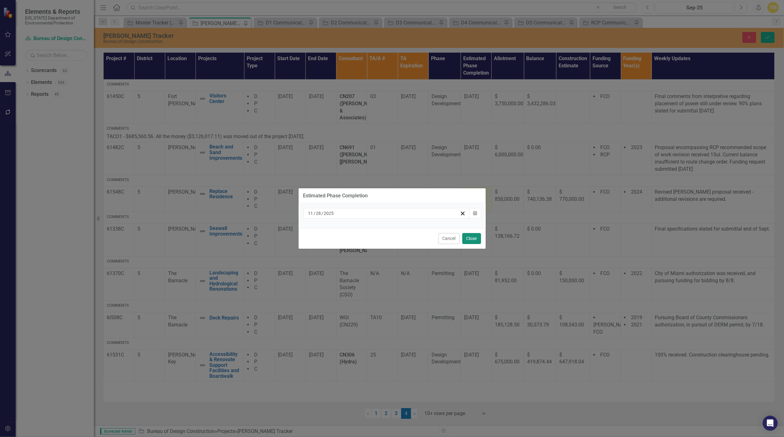
click at [470, 237] on button "Close" at bounding box center [471, 238] width 19 height 11
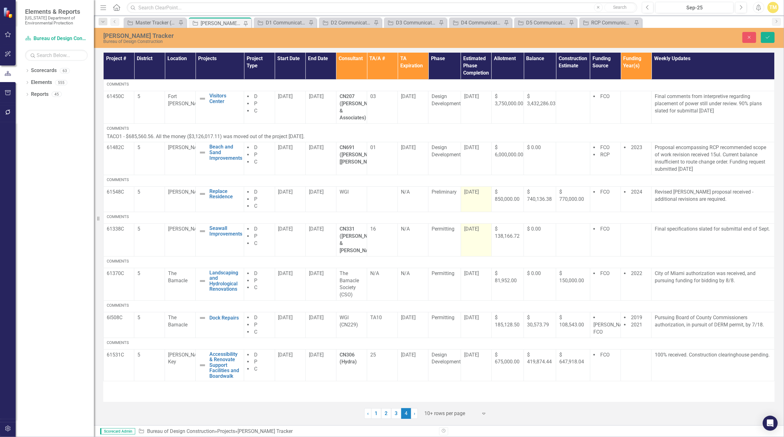
click at [472, 226] on span "10/1/25" at bounding box center [471, 229] width 15 height 6
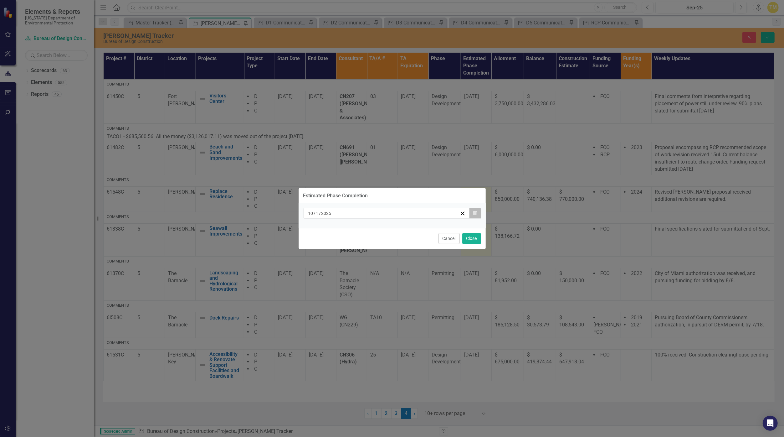
drag, startPoint x: 472, startPoint y: 223, endPoint x: 474, endPoint y: 215, distance: 8.6
click at [474, 215] on button "Calendar" at bounding box center [475, 213] width 12 height 11
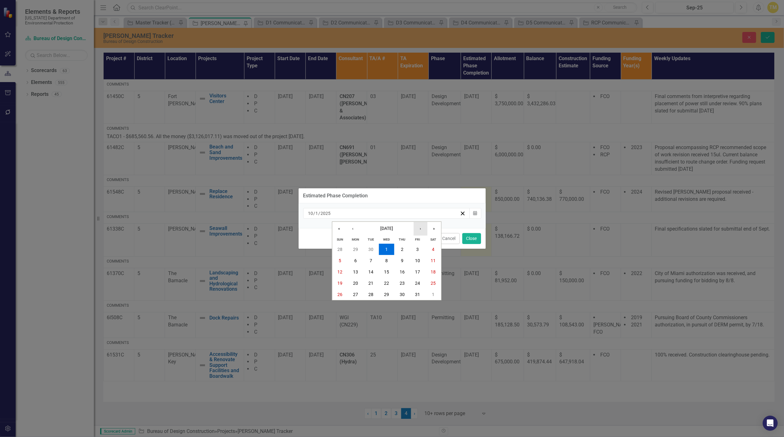
click at [424, 229] on button "›" at bounding box center [420, 229] width 14 height 14
click at [418, 294] on abbr "28" at bounding box center [417, 294] width 5 height 5
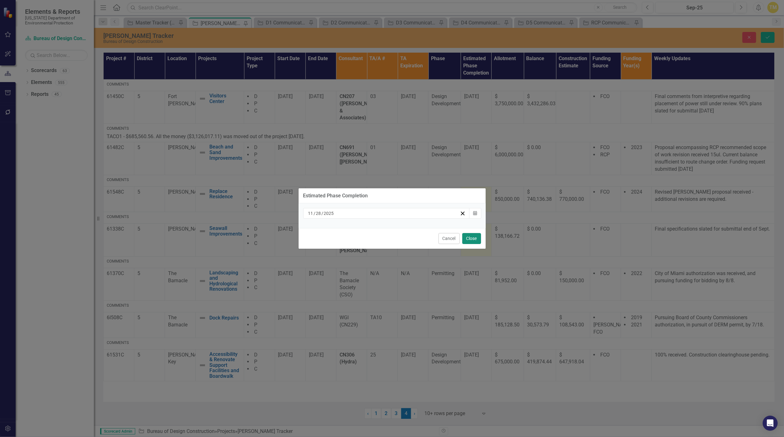
click at [471, 237] on button "Close" at bounding box center [471, 238] width 19 height 11
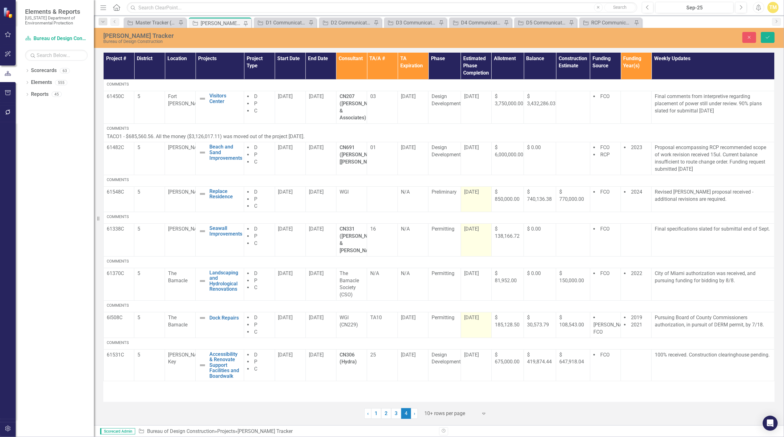
click at [476, 314] on span "8/4/25" at bounding box center [471, 317] width 15 height 6
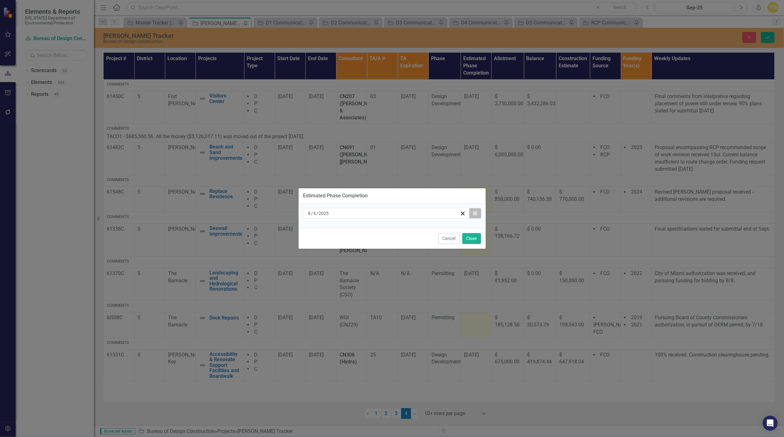
drag, startPoint x: 476, startPoint y: 303, endPoint x: 476, endPoint y: 218, distance: 84.5
click at [476, 218] on button "Calendar" at bounding box center [475, 213] width 12 height 11
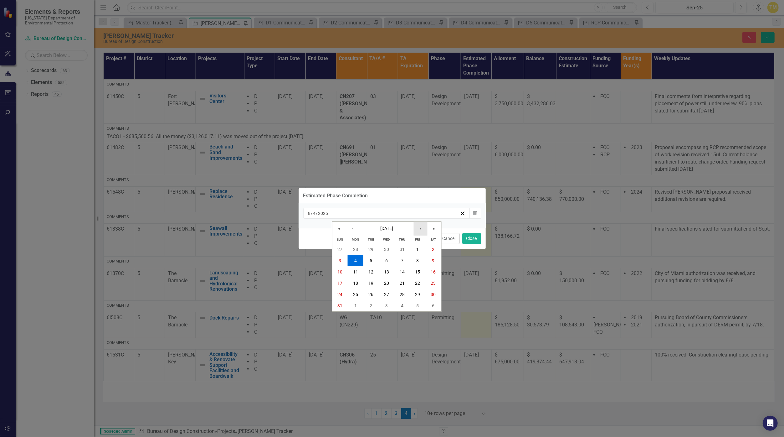
click at [420, 231] on button "›" at bounding box center [420, 229] width 14 height 14
click at [421, 228] on button "›" at bounding box center [420, 229] width 14 height 14
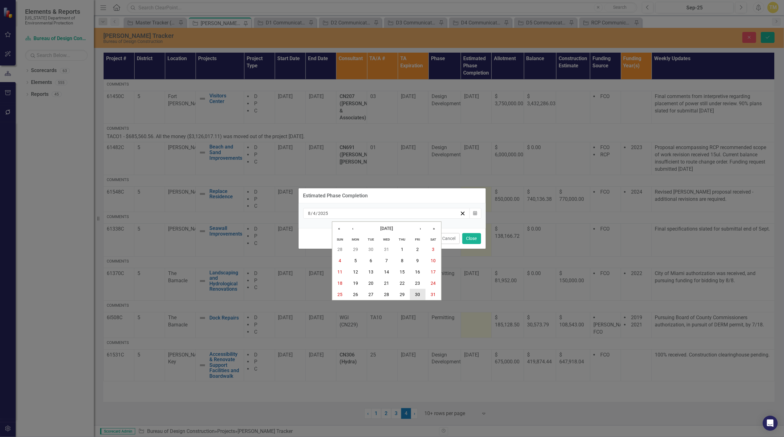
click at [413, 295] on button "30" at bounding box center [418, 294] width 16 height 11
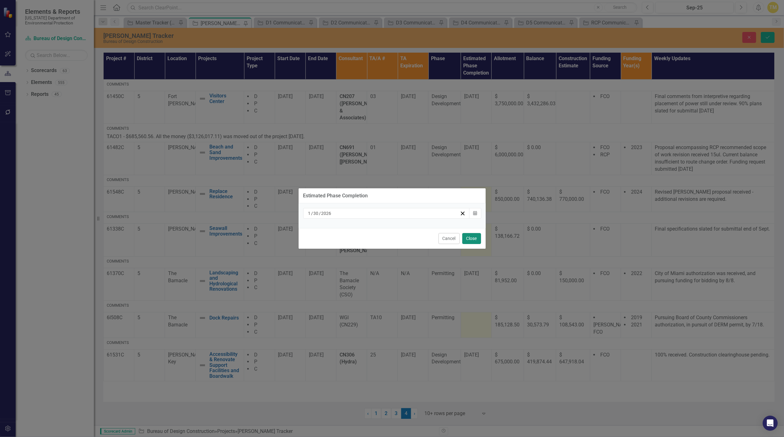
click at [473, 239] on button "Close" at bounding box center [471, 238] width 19 height 11
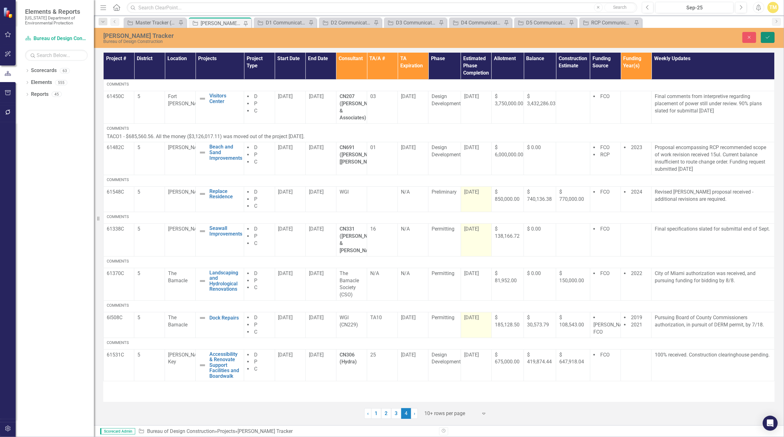
click at [769, 36] on icon "Save" at bounding box center [768, 37] width 6 height 4
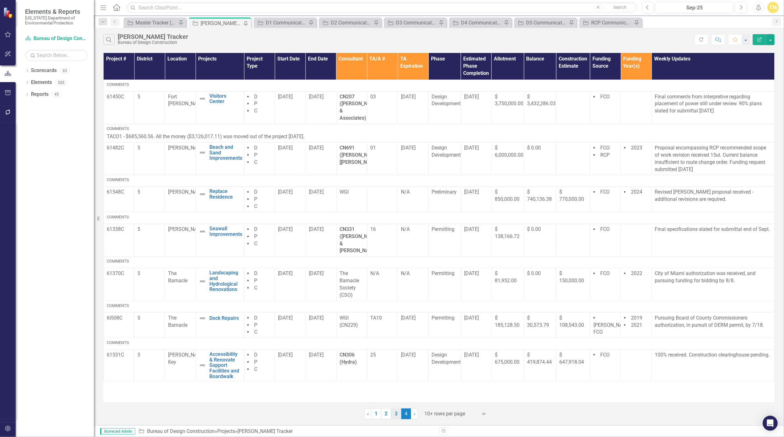
click at [399, 413] on link "3" at bounding box center [396, 413] width 10 height 11
